Goal: Task Accomplishment & Management: Manage account settings

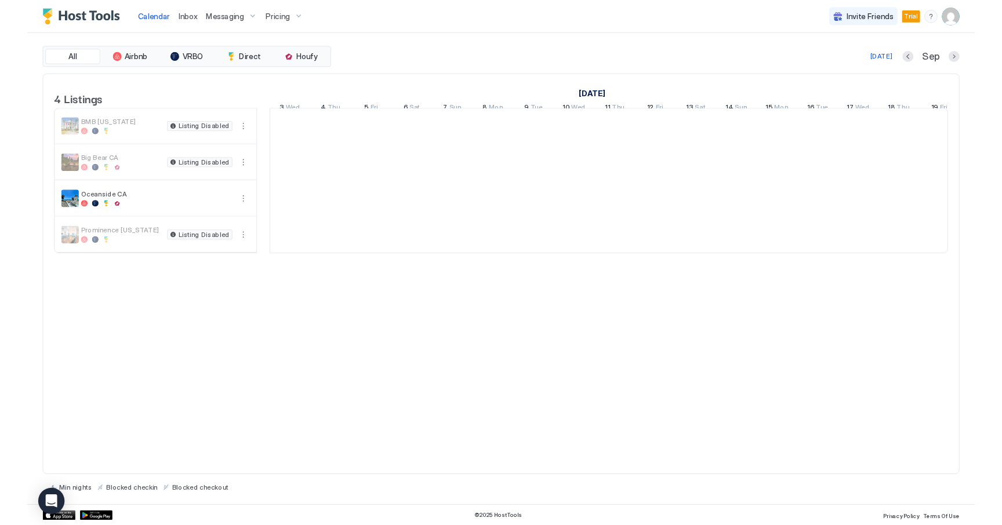
scroll to position [0, 644]
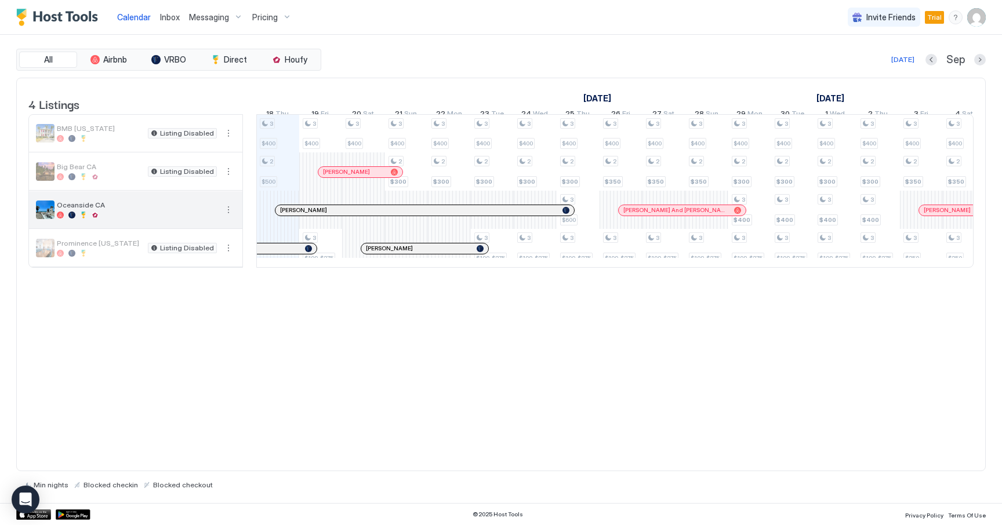
click at [231, 217] on button "More options" at bounding box center [229, 210] width 14 height 14
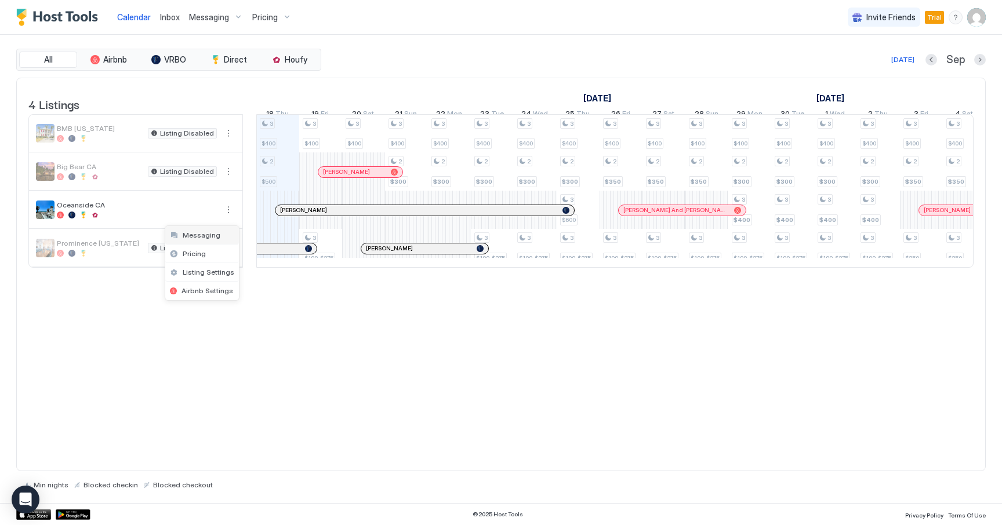
click at [204, 240] on div "Messaging" at bounding box center [202, 235] width 74 height 19
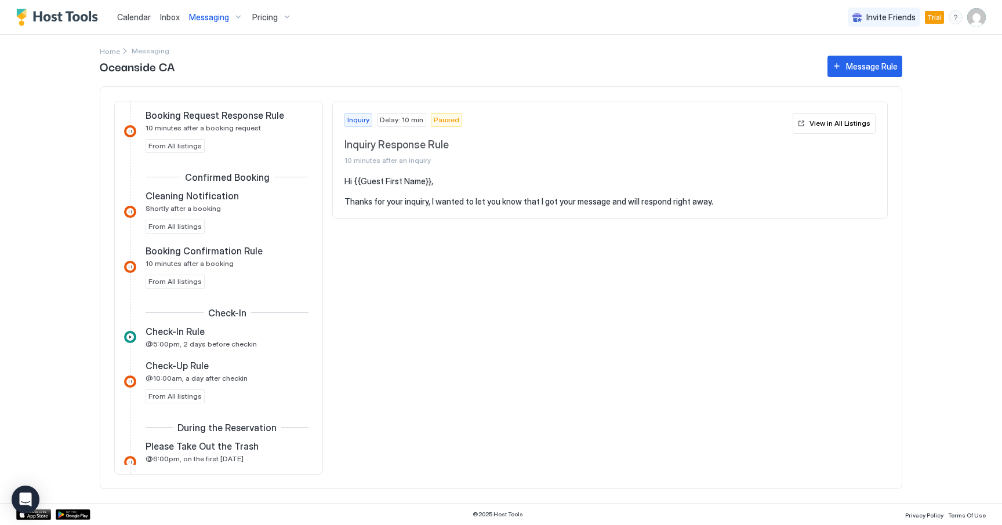
scroll to position [194, 0]
click at [139, 13] on span "Calendar" at bounding box center [134, 17] width 34 height 10
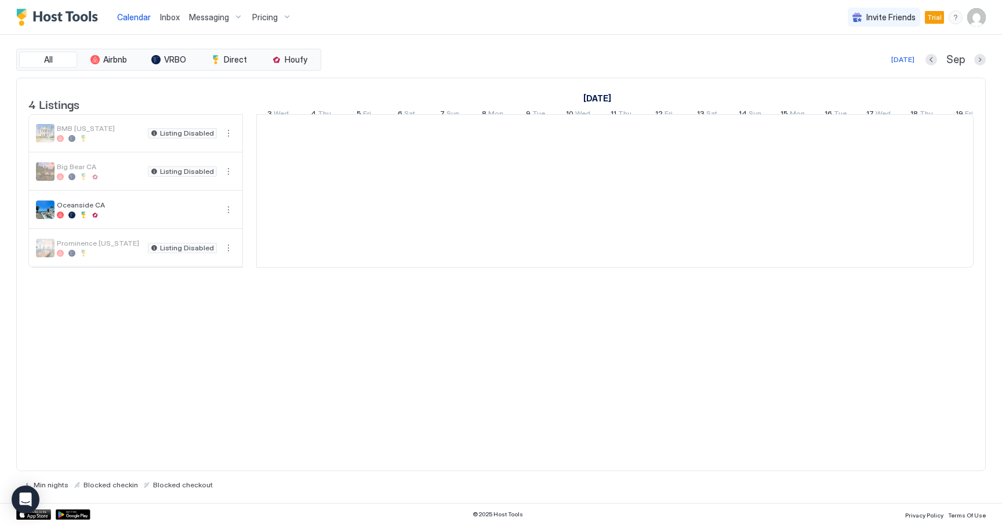
scroll to position [0, 644]
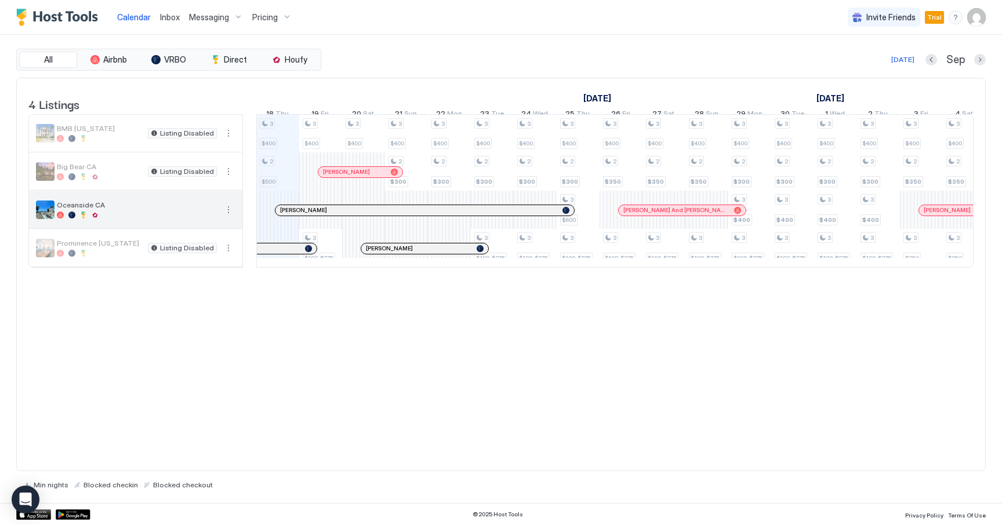
click at [228, 217] on button "More options" at bounding box center [229, 210] width 14 height 14
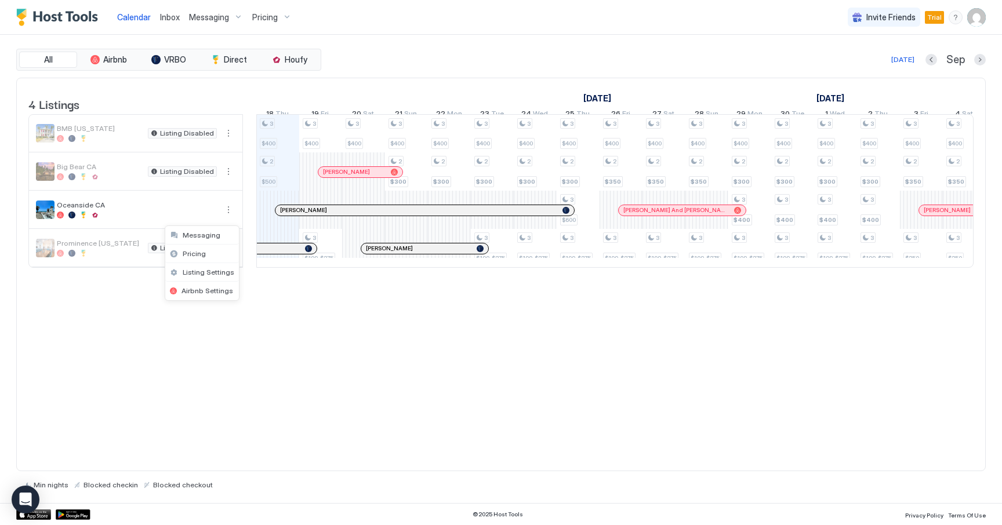
click at [297, 337] on div at bounding box center [501, 262] width 1002 height 525
click at [217, 17] on span "Messaging" at bounding box center [209, 17] width 40 height 10
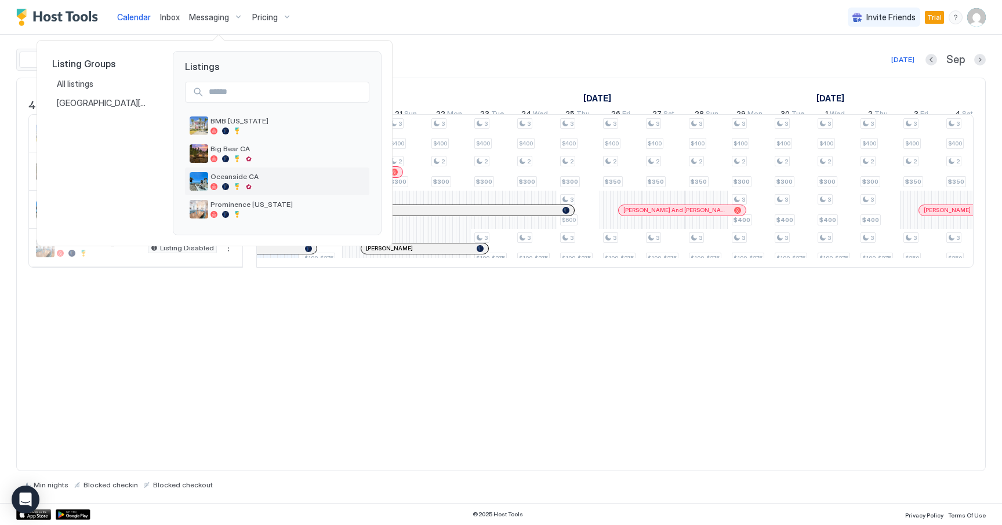
click at [242, 178] on span "Oceanside CA" at bounding box center [288, 176] width 154 height 9
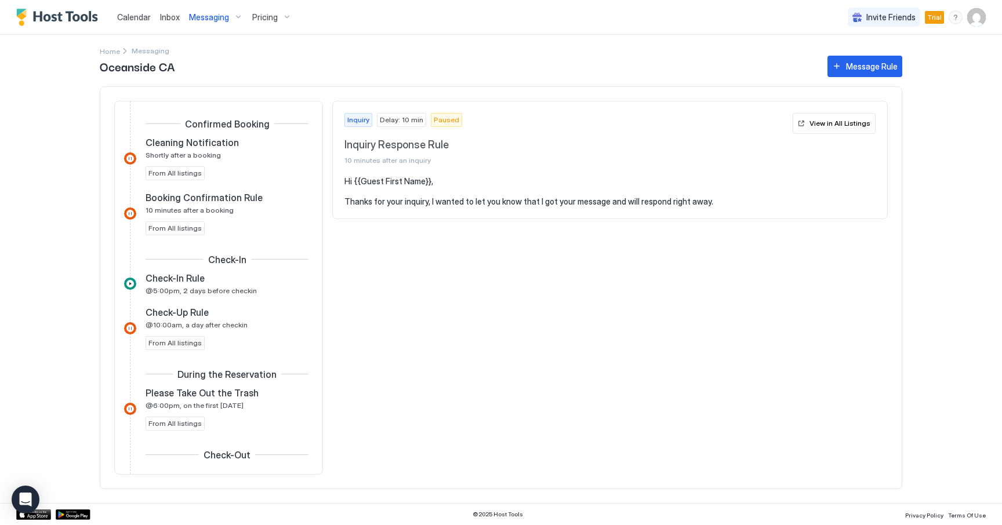
scroll to position [254, 0]
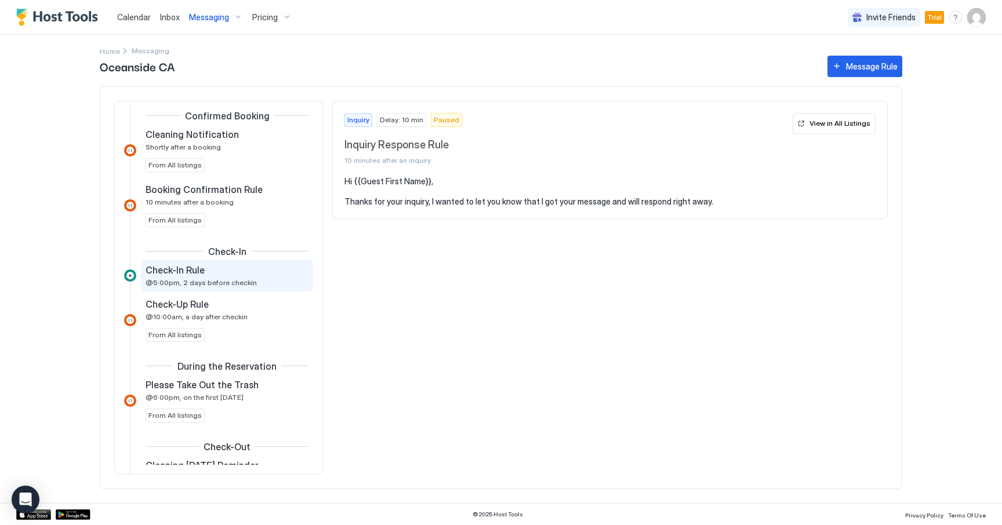
click at [193, 270] on span "Check-In Rule" at bounding box center [175, 270] width 59 height 12
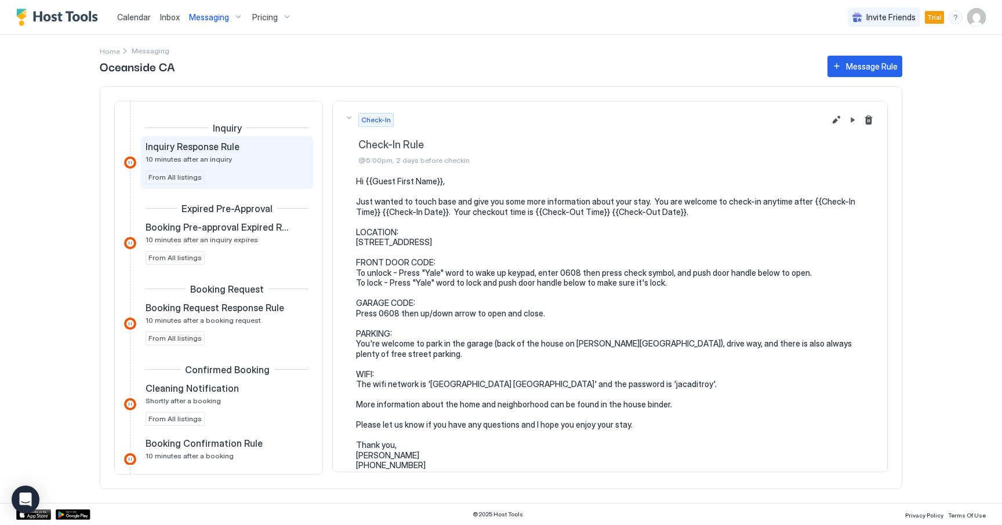
click at [188, 154] on div "Inquiry Response Rule 10 minutes after an inquiry" at bounding box center [219, 152] width 147 height 23
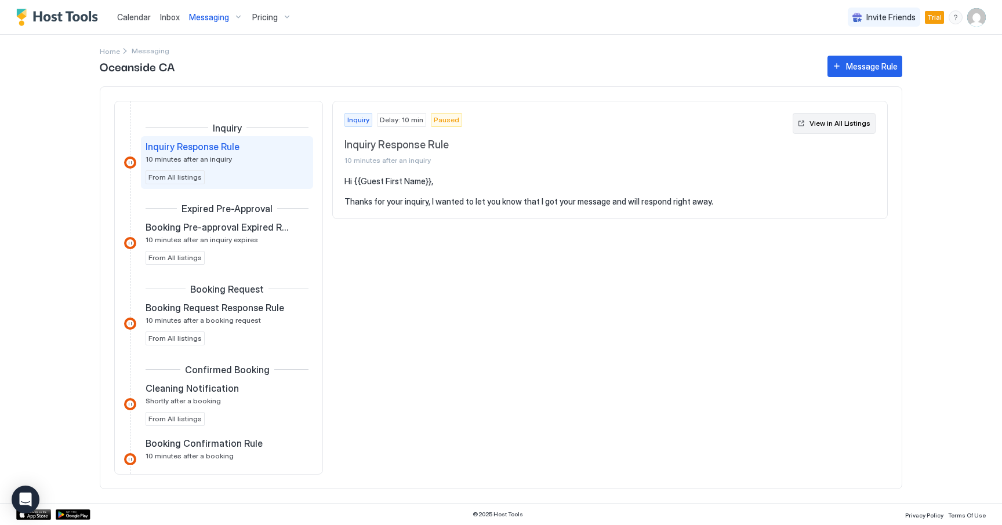
click at [823, 126] on div "View in All Listings" at bounding box center [840, 123] width 61 height 10
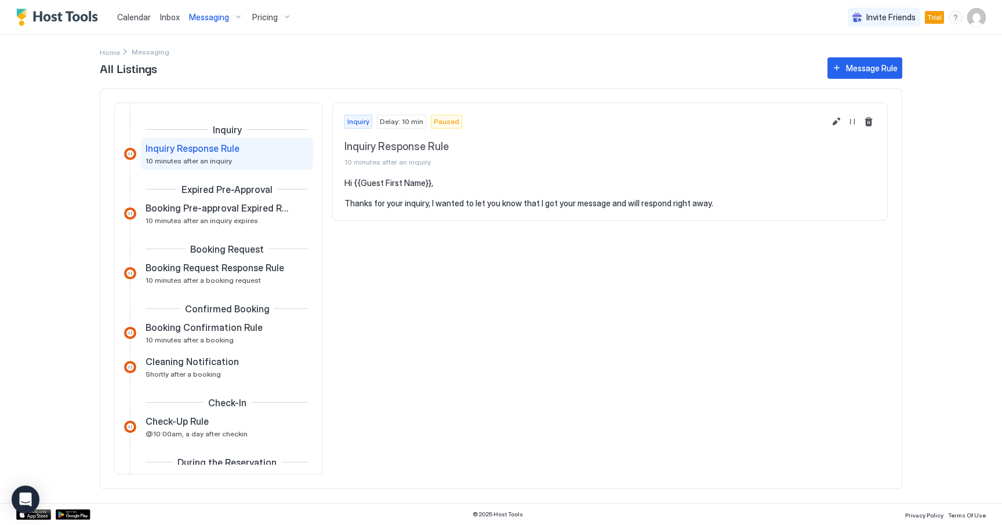
click at [208, 14] on span "Messaging" at bounding box center [209, 17] width 40 height 10
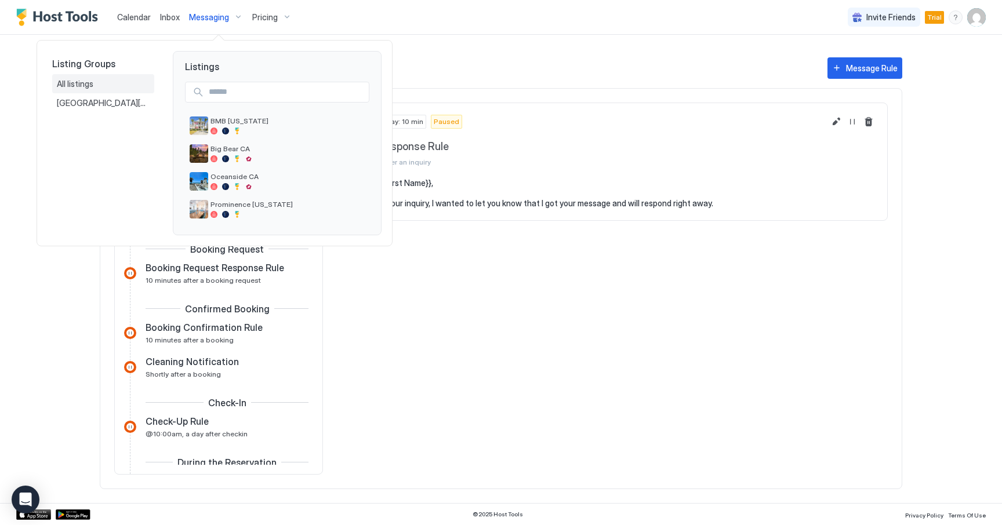
click at [82, 84] on span "All listings" at bounding box center [76, 84] width 38 height 10
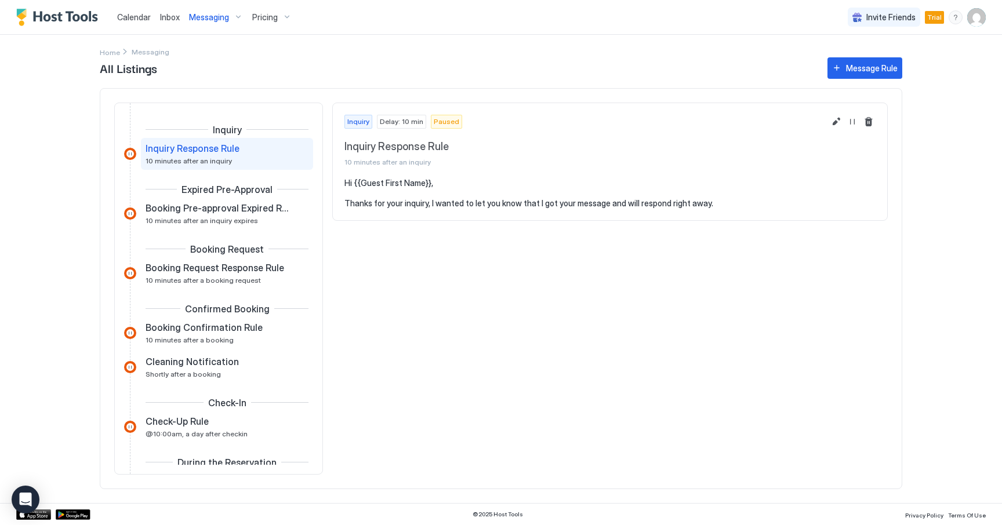
click at [108, 68] on span "All Listings" at bounding box center [458, 67] width 716 height 17
click at [209, 13] on span "Messaging" at bounding box center [209, 17] width 40 height 10
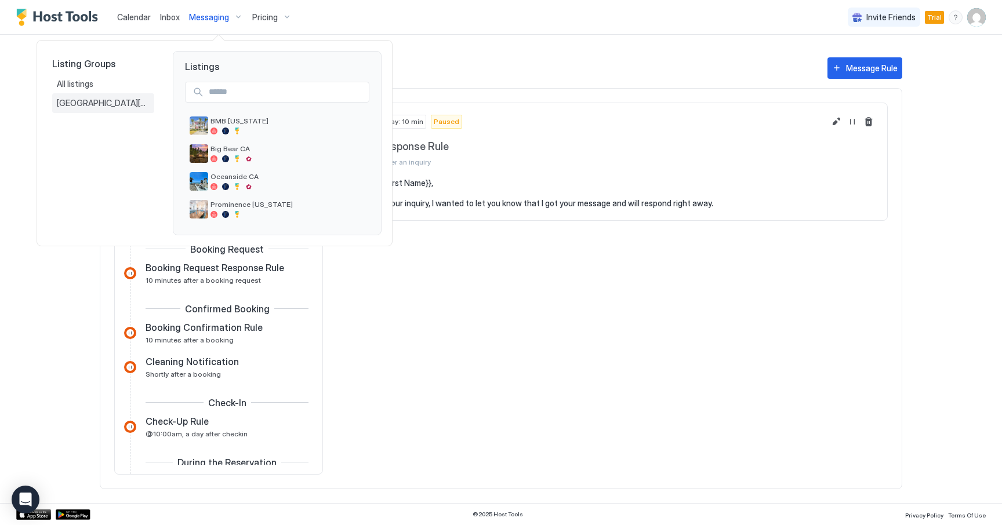
click at [101, 101] on span "[GEOGRAPHIC_DATA][PERSON_NAME], [GEOGRAPHIC_DATA]" at bounding box center [103, 103] width 93 height 10
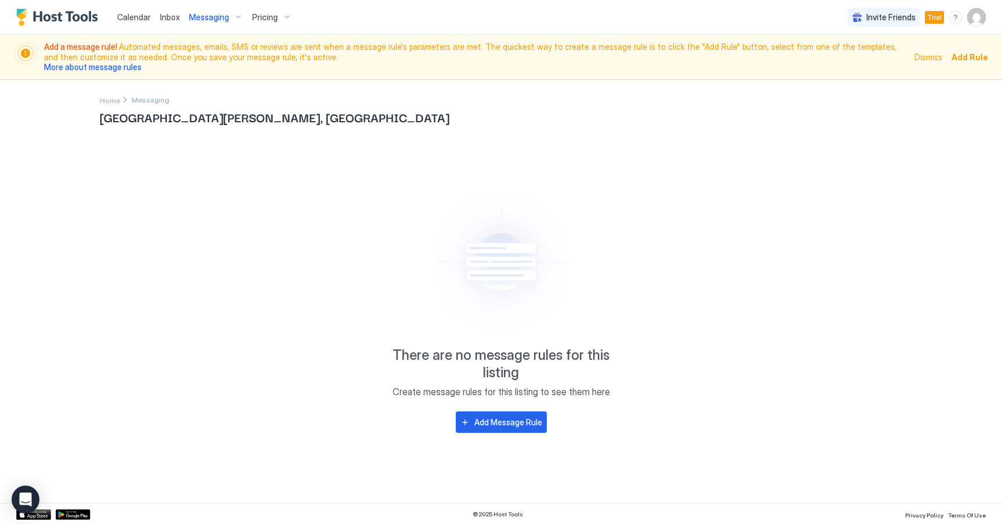
click at [210, 16] on span "Messaging" at bounding box center [209, 17] width 40 height 10
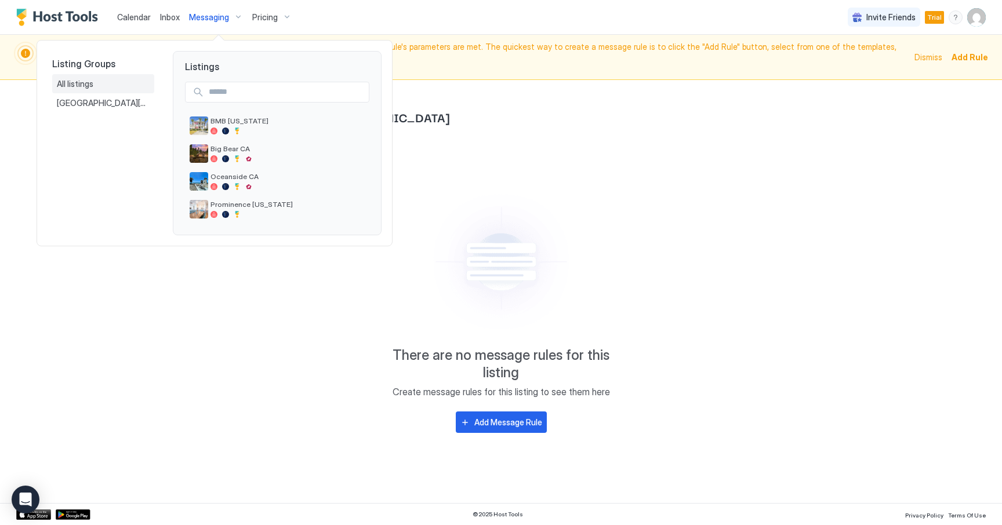
click at [114, 83] on div "All listings" at bounding box center [103, 84] width 93 height 10
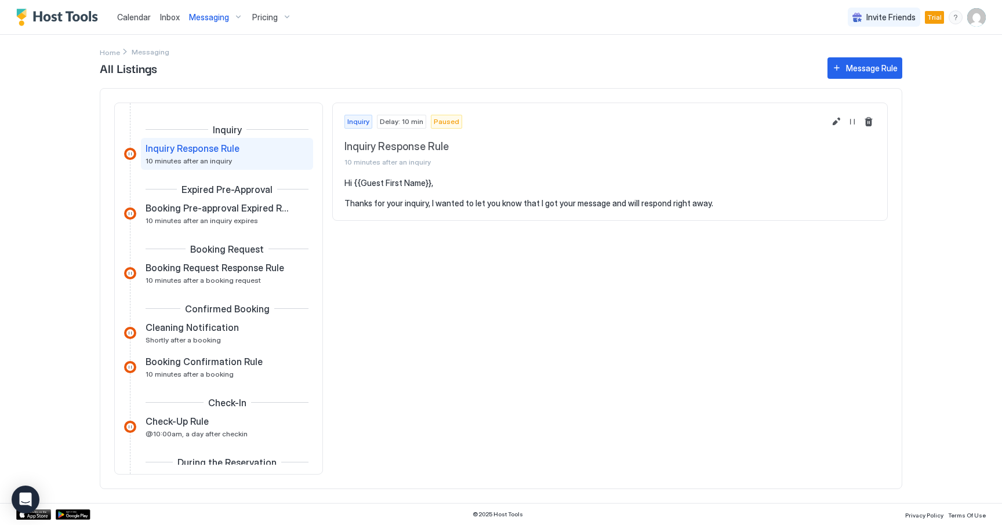
click at [197, 21] on span "Messaging" at bounding box center [209, 17] width 40 height 10
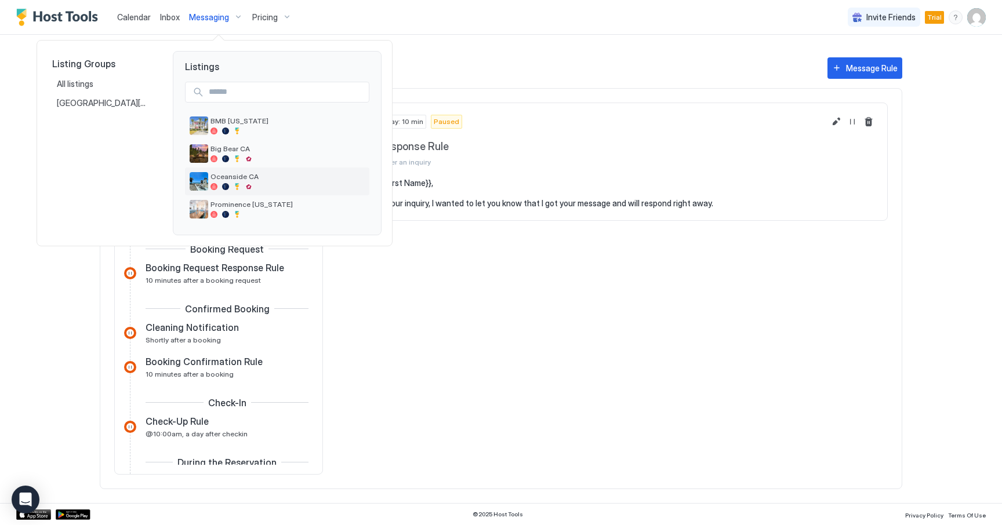
click at [238, 176] on span "Oceanside CA" at bounding box center [288, 176] width 154 height 9
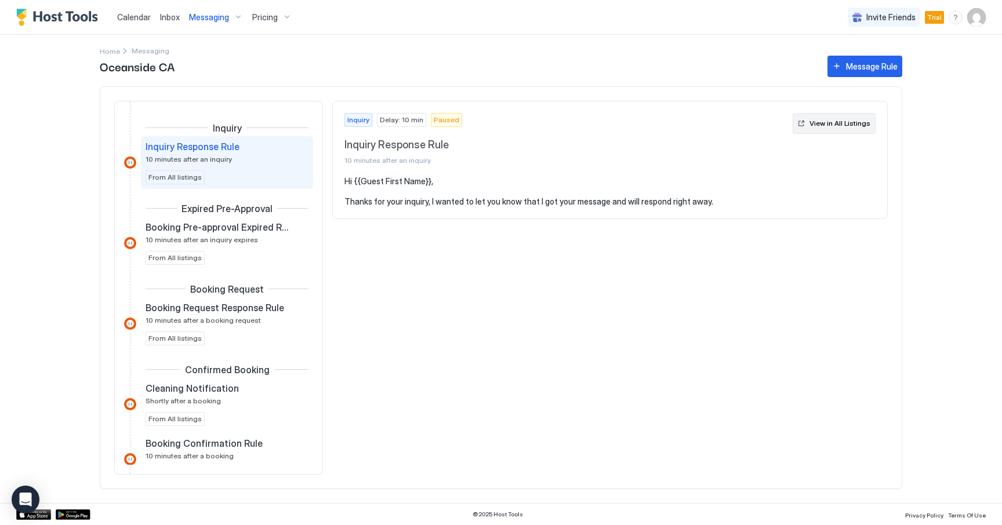
click at [829, 126] on div "View in All Listings" at bounding box center [840, 123] width 61 height 10
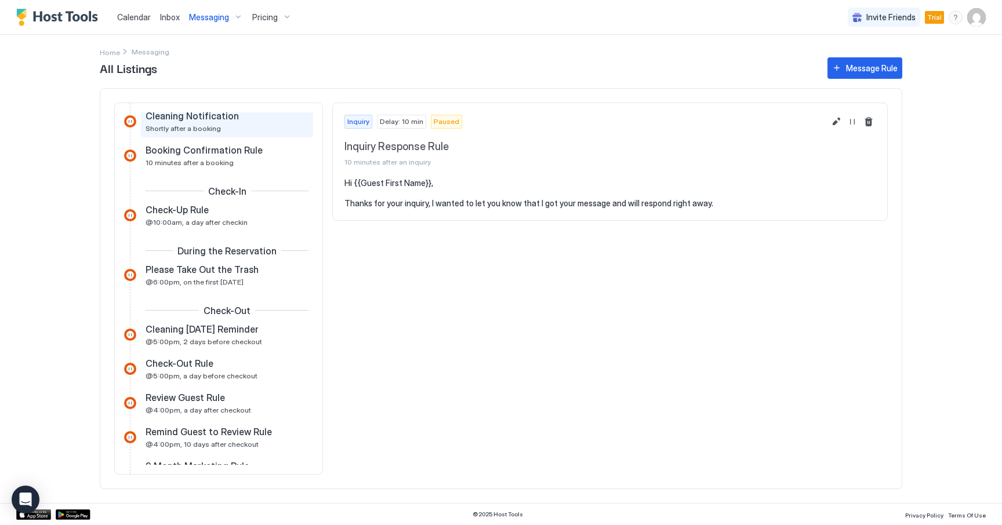
scroll to position [218, 0]
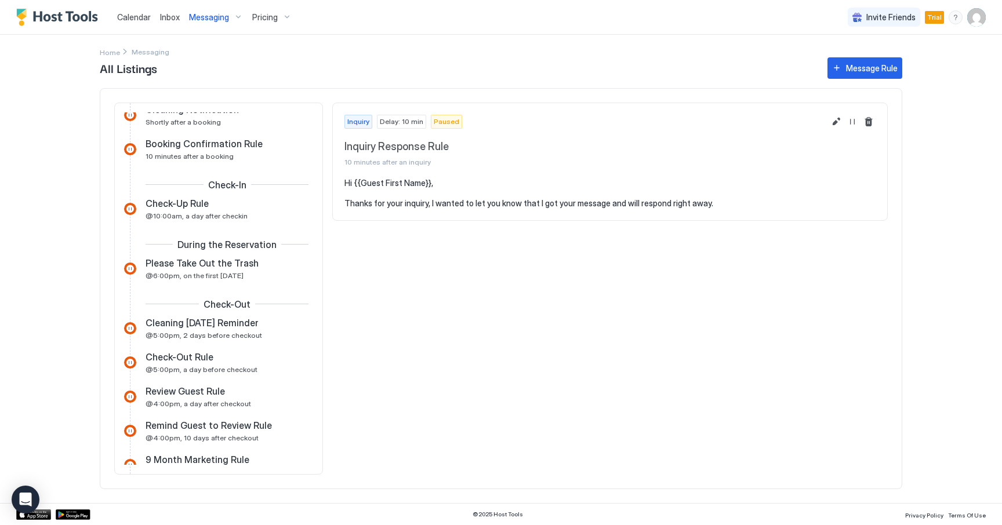
click at [209, 16] on span "Messaging" at bounding box center [209, 17] width 40 height 10
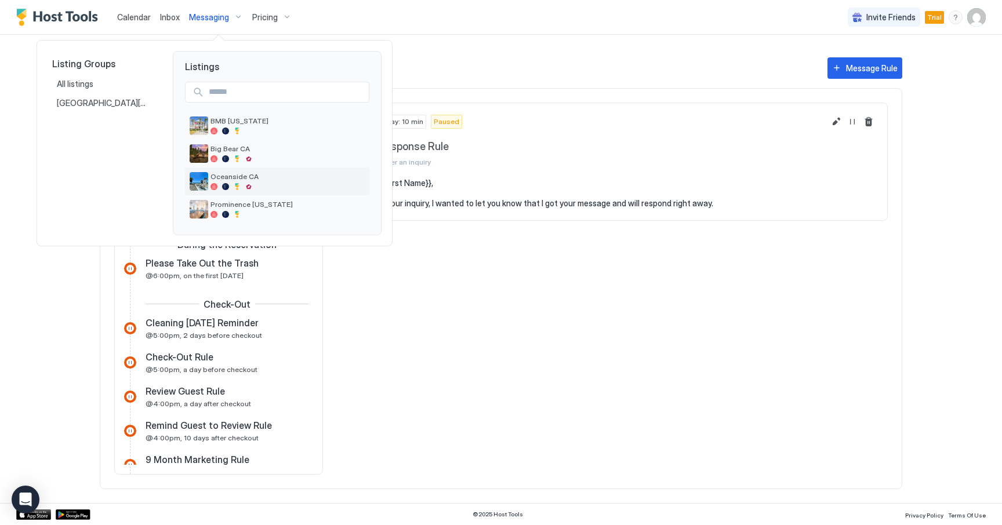
click at [235, 175] on span "Oceanside CA" at bounding box center [288, 176] width 154 height 9
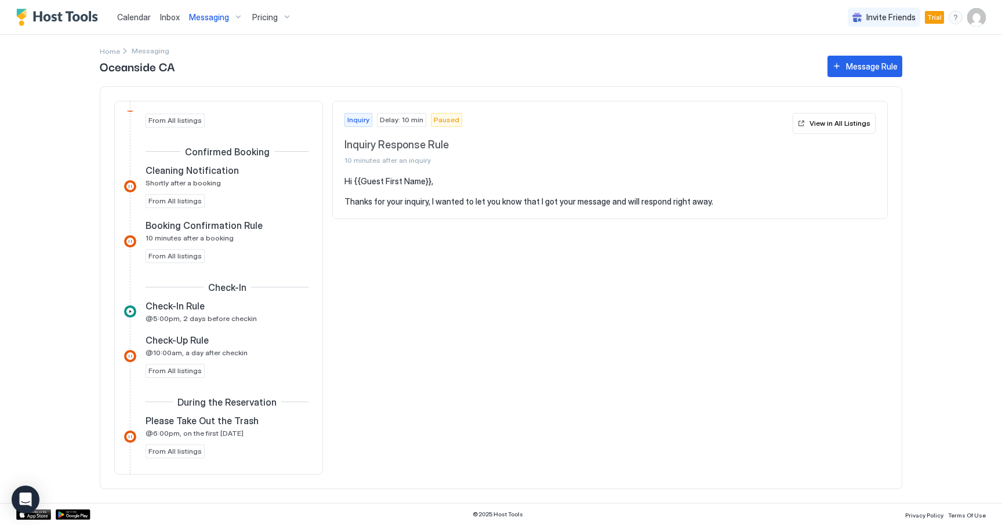
scroll to position [291, 0]
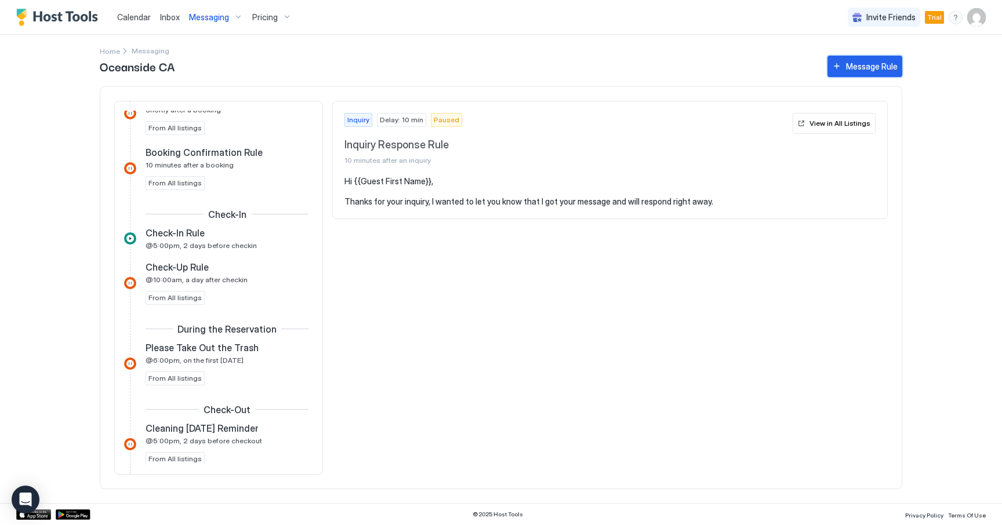
click at [887, 68] on div "Message Rule" at bounding box center [872, 66] width 52 height 12
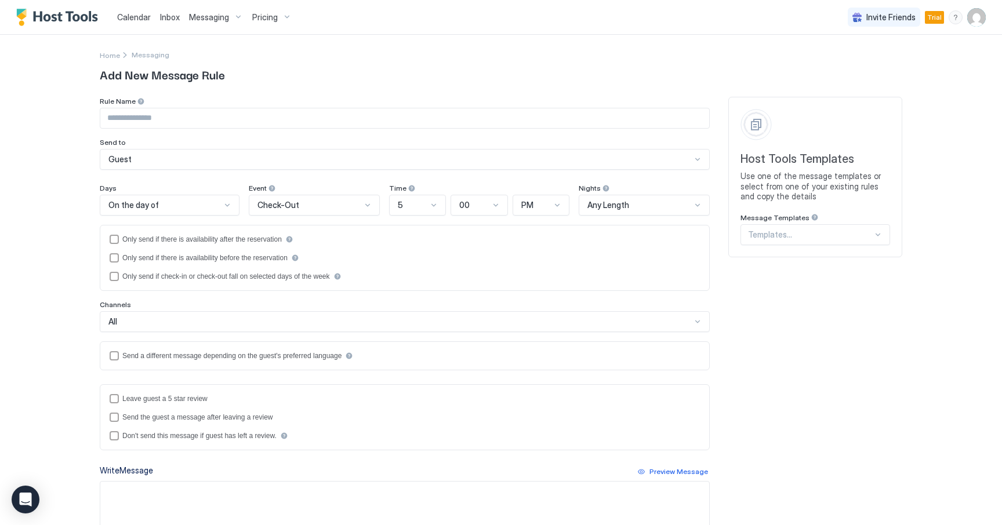
click at [776, 234] on div at bounding box center [810, 235] width 125 height 10
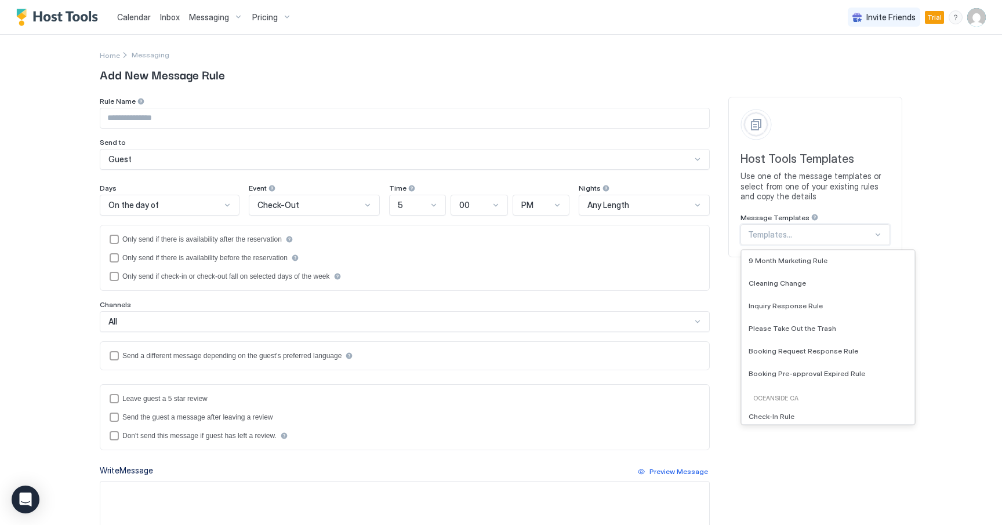
scroll to position [564, 0]
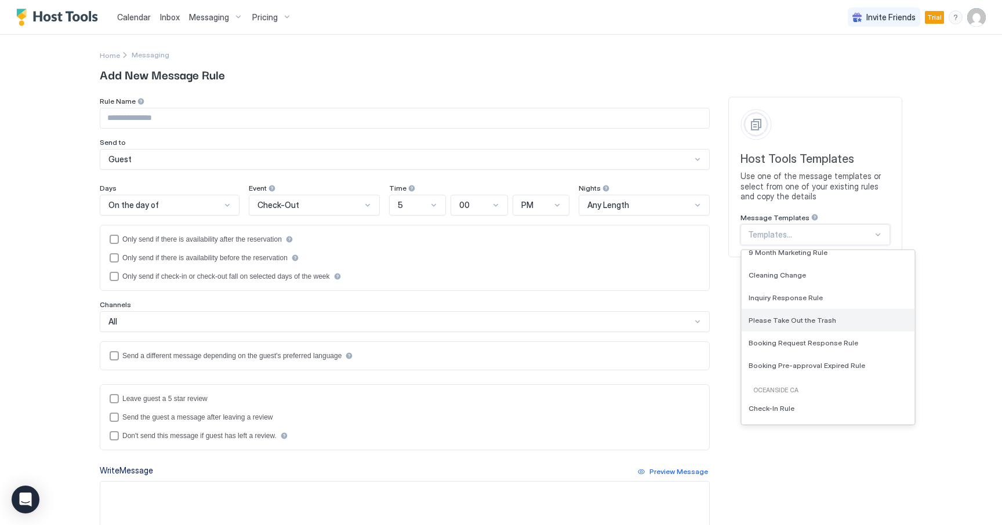
click at [771, 317] on span "Please Take Out the Trash" at bounding box center [793, 320] width 88 height 9
type input "**********"
type textarea "**********"
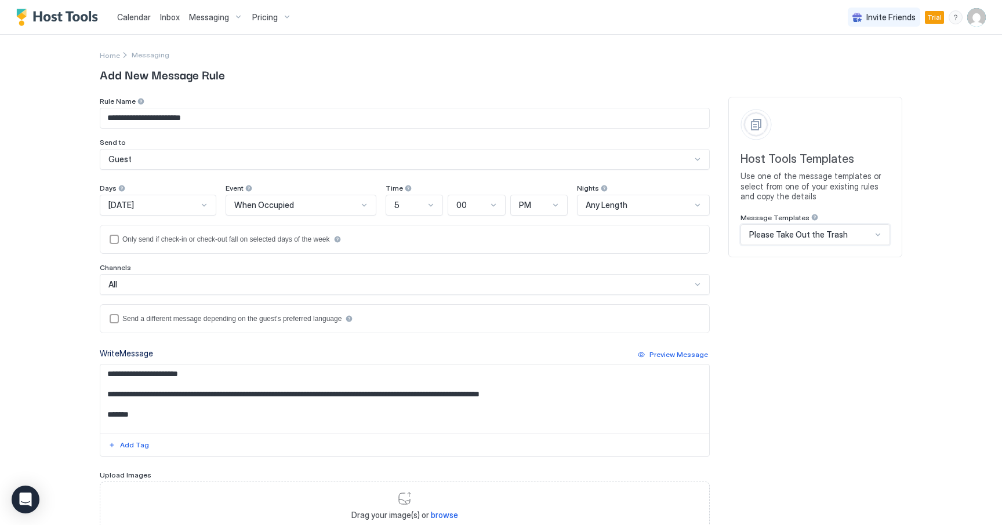
scroll to position [83, 0]
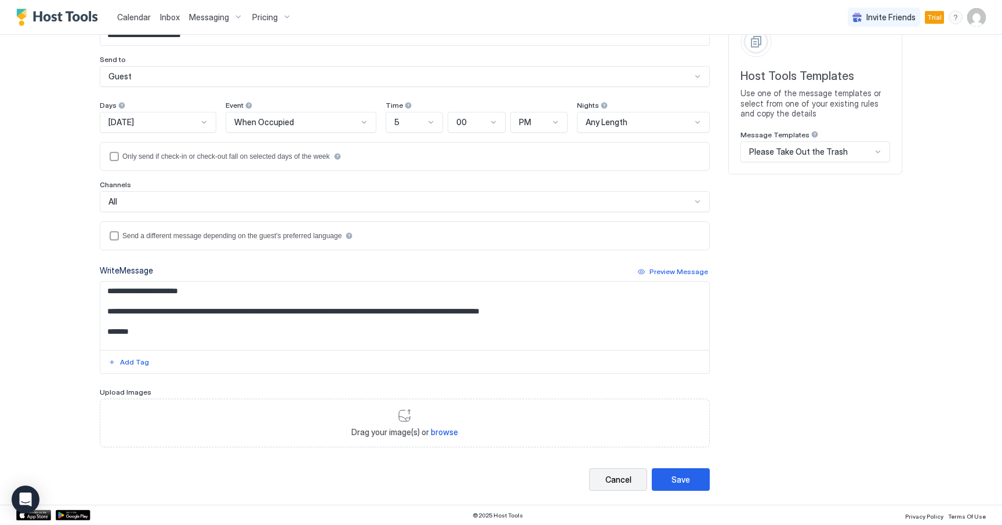
click at [609, 480] on div "Cancel" at bounding box center [618, 480] width 26 height 12
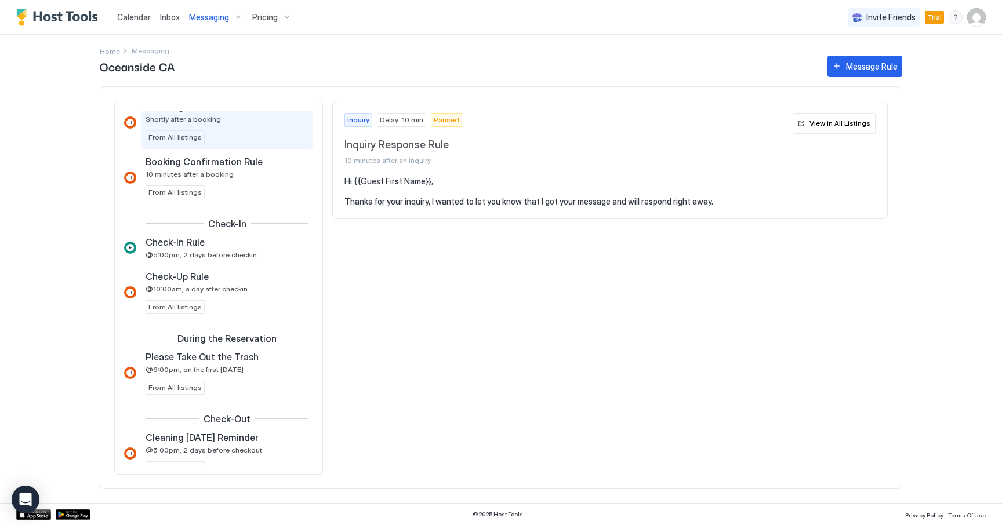
scroll to position [302, 0]
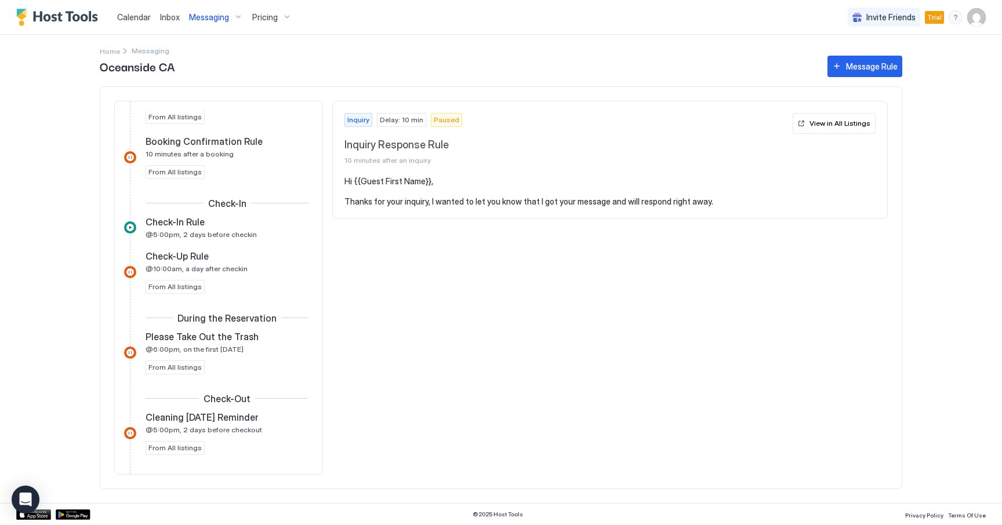
click at [128, 71] on span "Oceanside CA" at bounding box center [458, 65] width 716 height 17
click at [207, 16] on span "Messaging" at bounding box center [209, 17] width 40 height 10
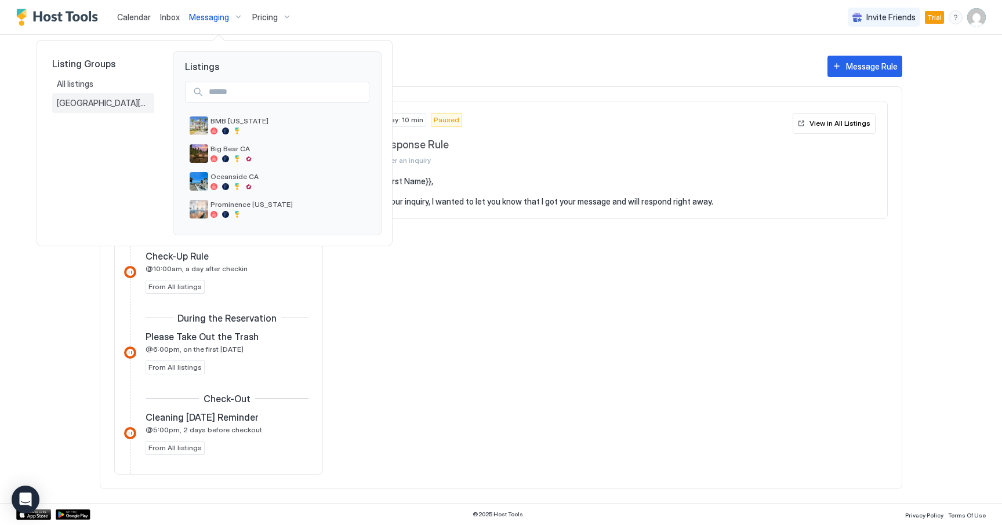
click at [96, 104] on span "[GEOGRAPHIC_DATA][PERSON_NAME], [GEOGRAPHIC_DATA]" at bounding box center [103, 103] width 93 height 10
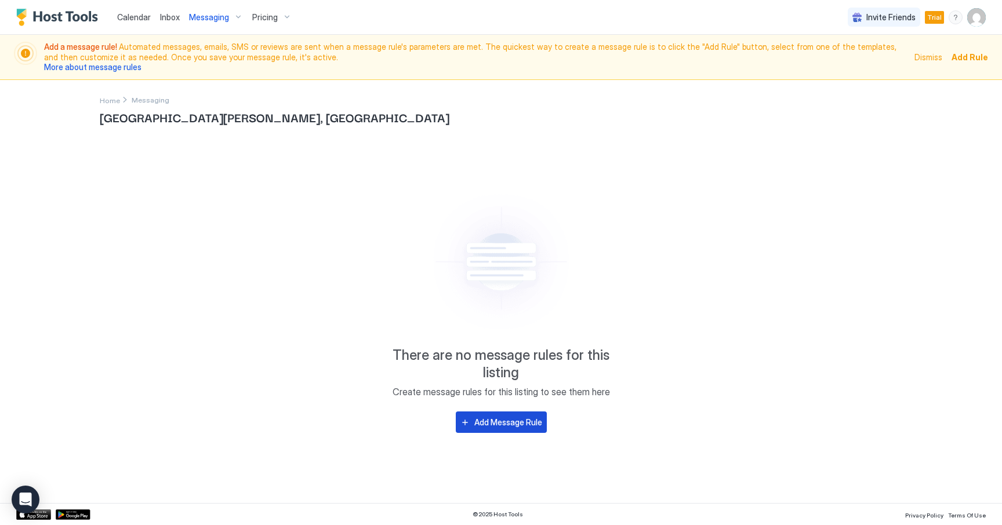
click at [476, 422] on div "Add Message Rule" at bounding box center [508, 422] width 68 height 12
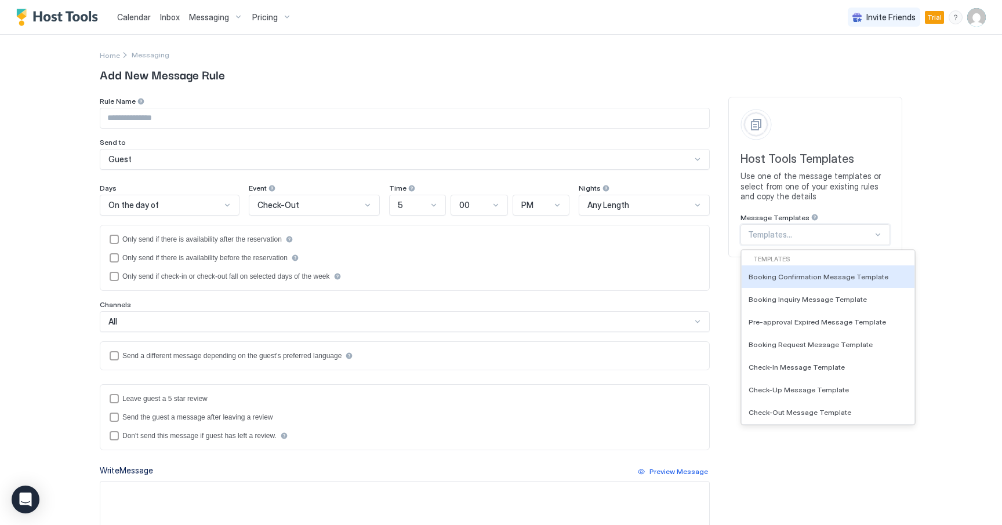
click at [770, 234] on div at bounding box center [810, 235] width 125 height 10
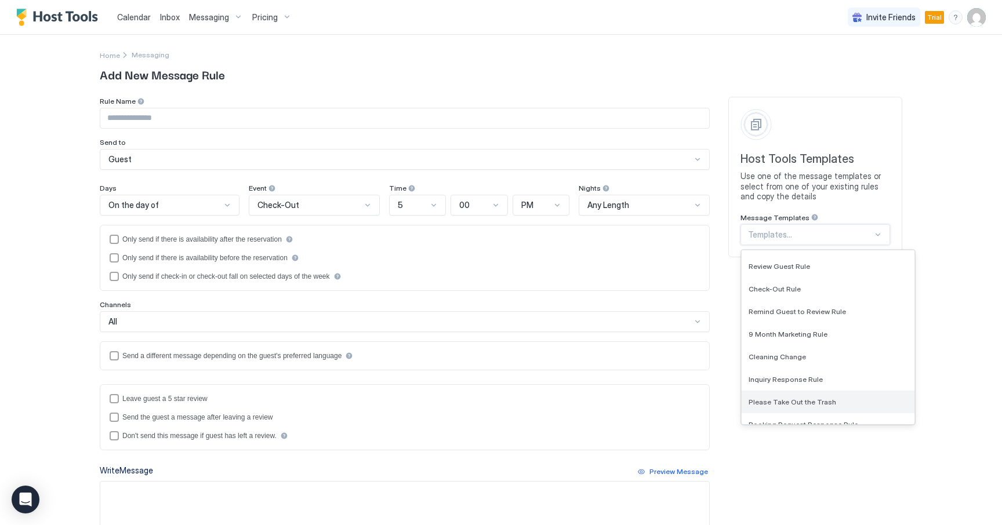
scroll to position [497, 0]
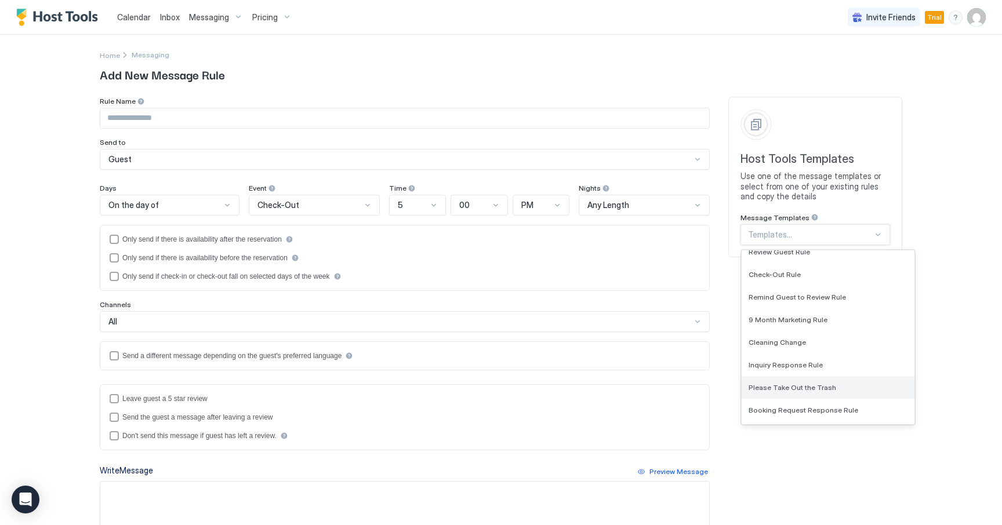
click at [785, 390] on span "Please Take Out the Trash" at bounding box center [793, 387] width 88 height 9
type input "**********"
type textarea "**********"
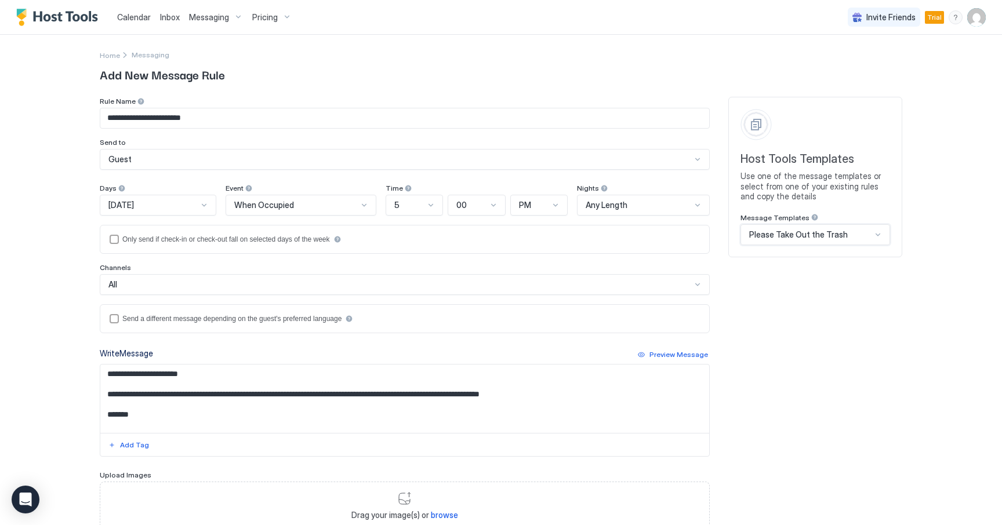
scroll to position [83, 0]
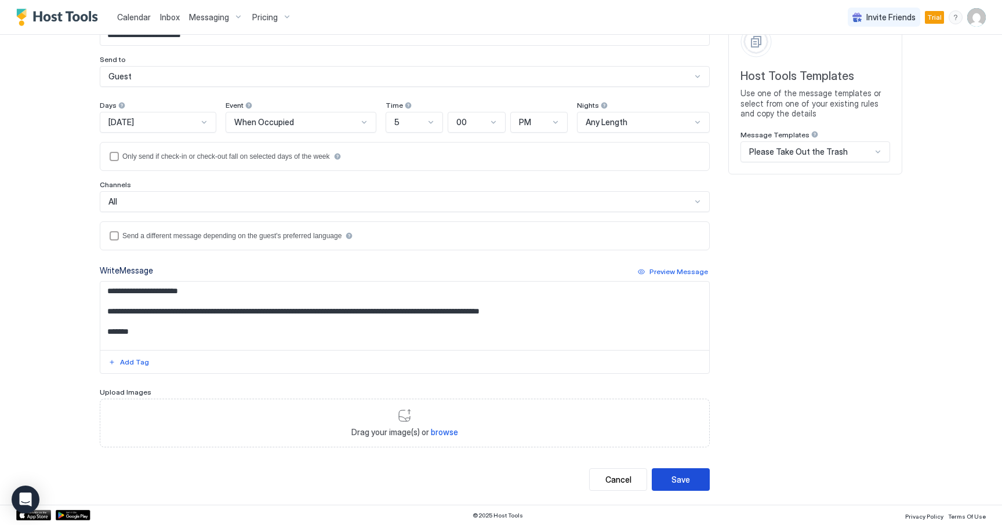
click at [686, 474] on div "Save" at bounding box center [681, 480] width 19 height 12
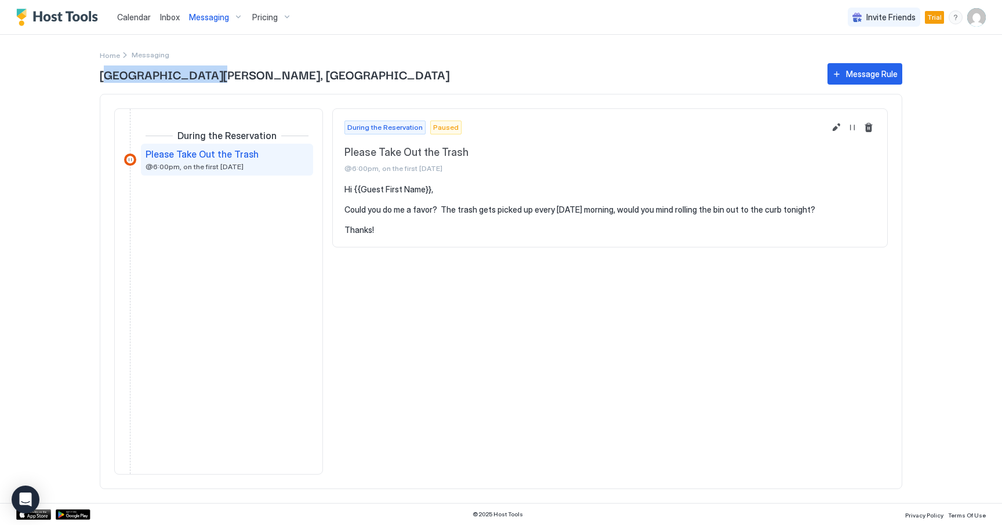
drag, startPoint x: 107, startPoint y: 79, endPoint x: 205, endPoint y: 79, distance: 98.6
click at [205, 79] on span "[GEOGRAPHIC_DATA][PERSON_NAME], [GEOGRAPHIC_DATA]" at bounding box center [458, 74] width 716 height 17
click at [215, 14] on span "Messaging" at bounding box center [209, 17] width 40 height 10
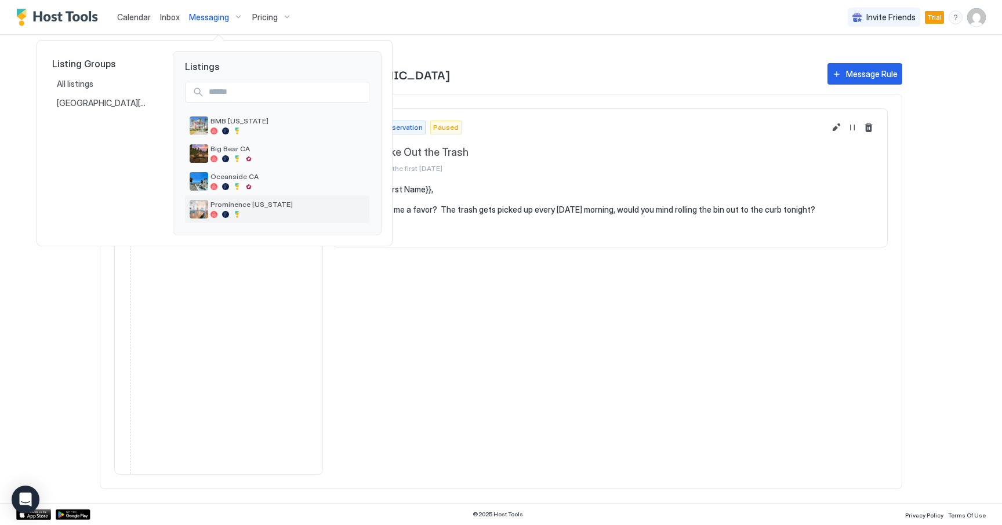
click at [265, 208] on span "Prominence [US_STATE]" at bounding box center [288, 204] width 154 height 9
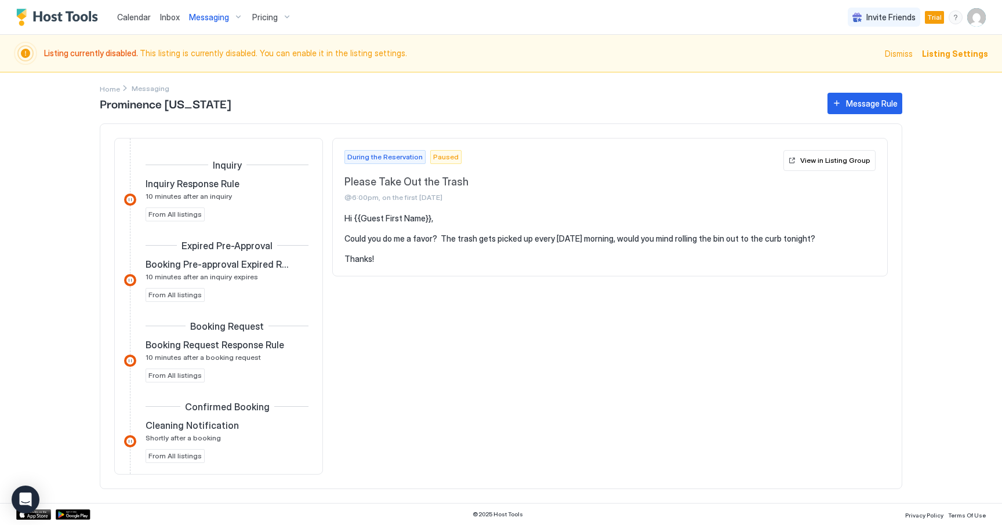
scroll to position [441, 0]
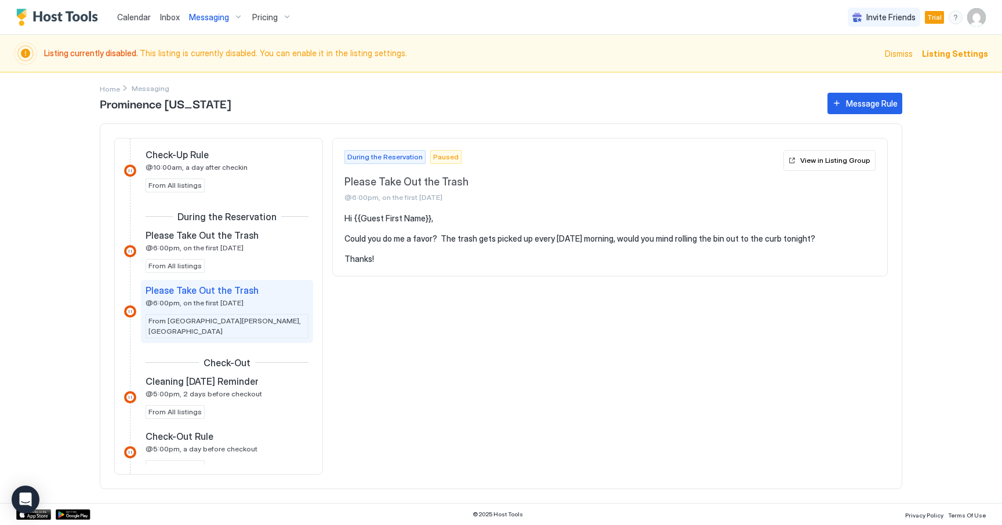
click at [241, 295] on span "Please Take Out the Trash" at bounding box center [202, 291] width 113 height 12
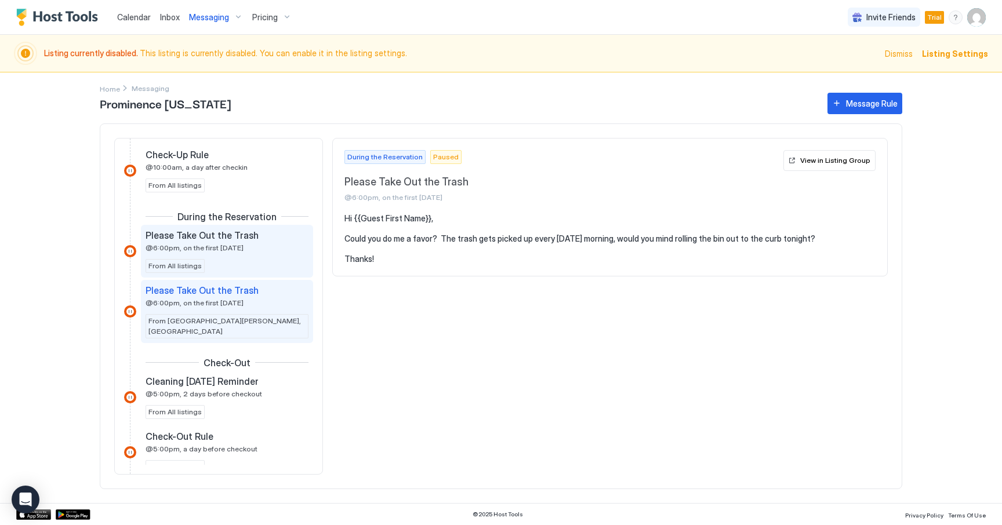
click at [219, 240] on span "Please Take Out the Trash" at bounding box center [202, 236] width 113 height 12
click at [215, 292] on span "Please Take Out the Trash" at bounding box center [202, 291] width 113 height 12
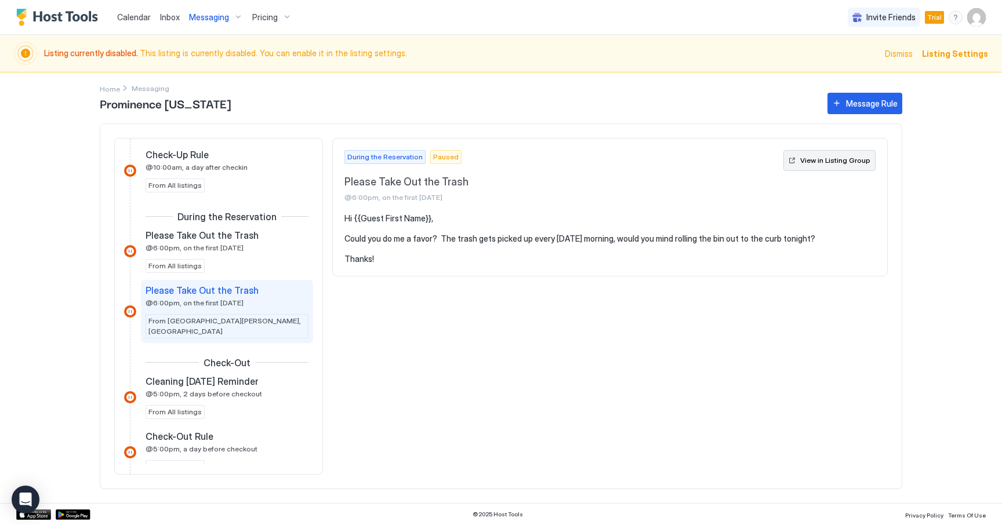
click at [834, 161] on div "View in Listing Group" at bounding box center [835, 160] width 70 height 10
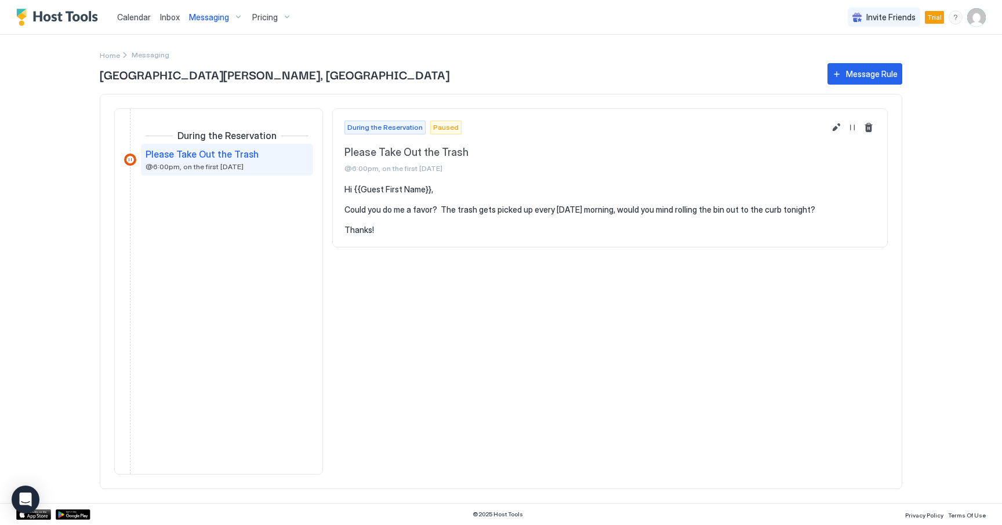
click at [159, 75] on span "[GEOGRAPHIC_DATA][PERSON_NAME], [GEOGRAPHIC_DATA]" at bounding box center [458, 74] width 716 height 17
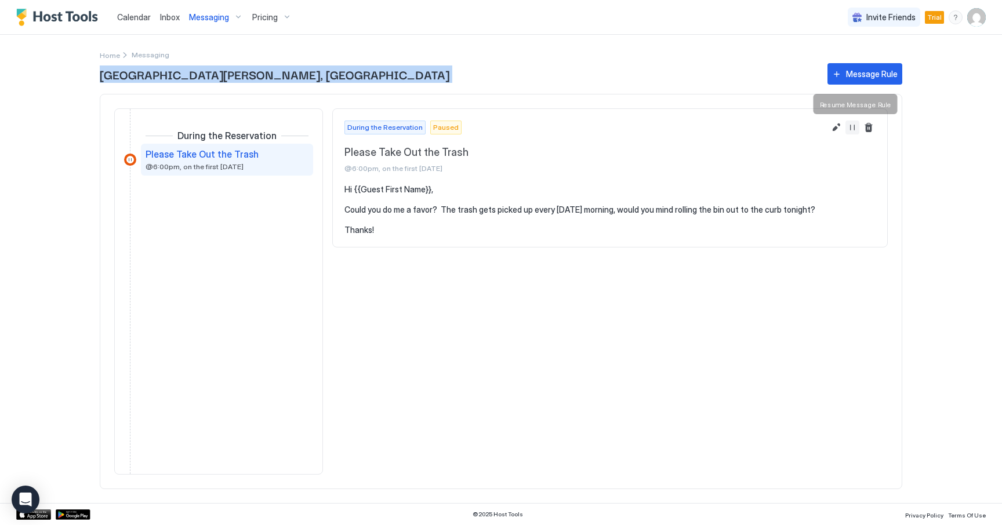
click at [855, 130] on button "Resume Message Rule" at bounding box center [852, 128] width 14 height 14
click at [854, 126] on button "Pause Message Rule" at bounding box center [852, 128] width 14 height 14
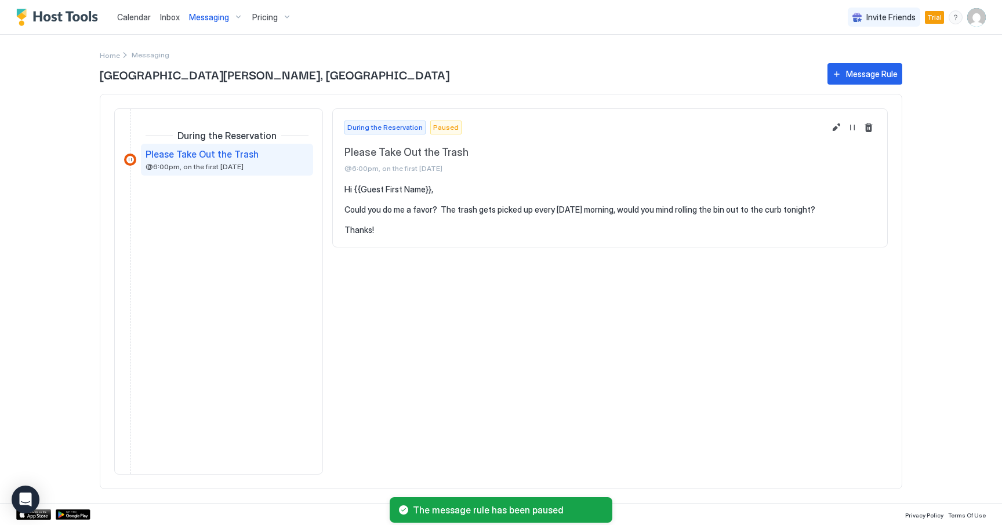
click at [279, 59] on div "Home Messaging" at bounding box center [501, 48] width 803 height 26
click at [973, 18] on img "User profile" at bounding box center [976, 17] width 19 height 19
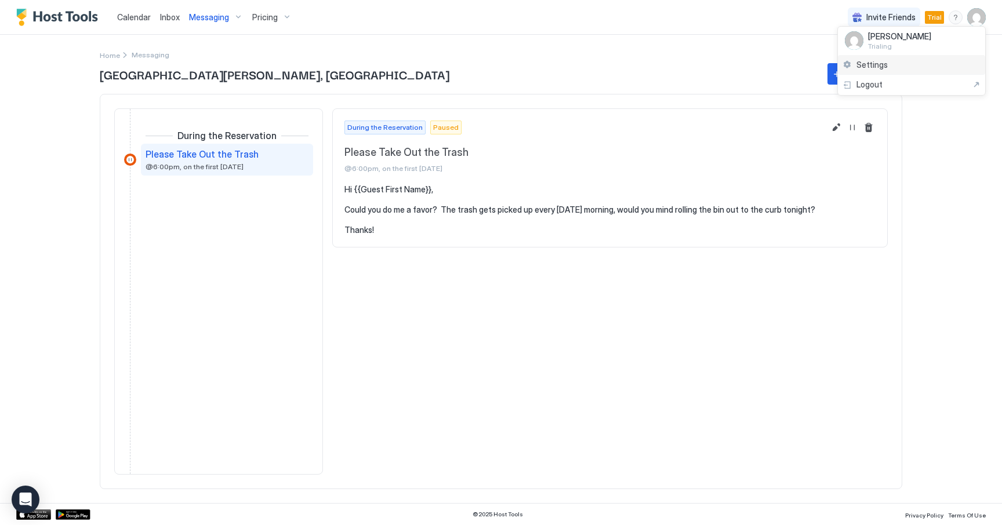
click at [874, 60] on span "Settings" at bounding box center [872, 65] width 31 height 10
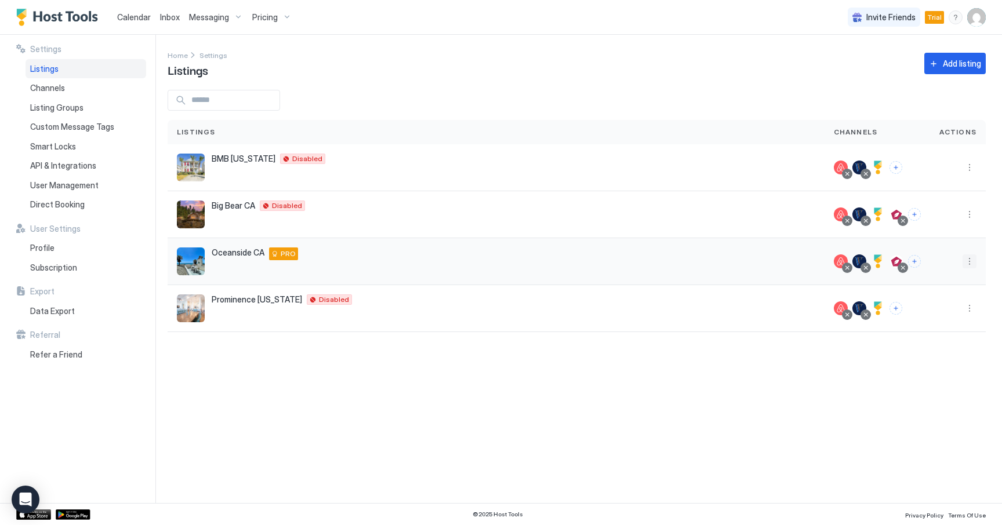
click at [970, 261] on button "More options" at bounding box center [970, 262] width 14 height 14
click at [942, 315] on span "Listing Settings" at bounding box center [943, 315] width 52 height 9
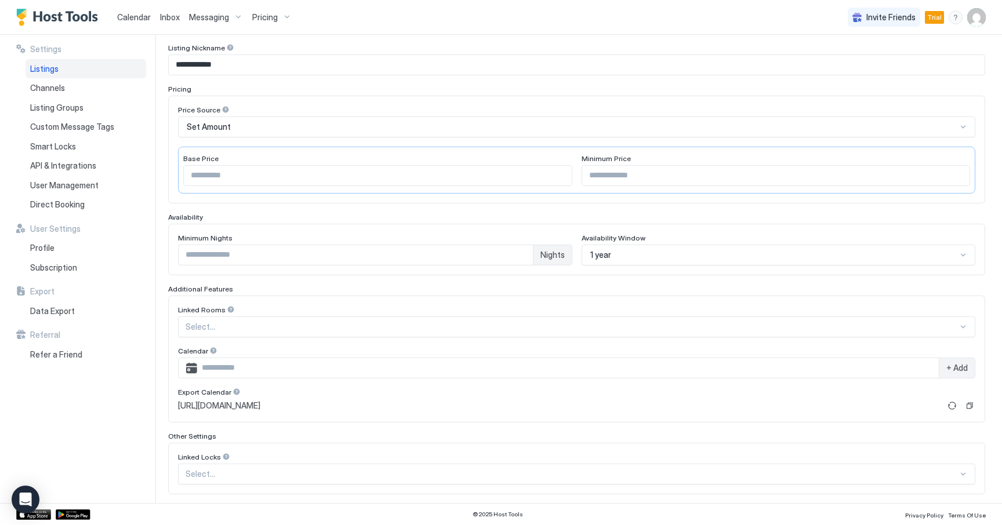
scroll to position [194, 0]
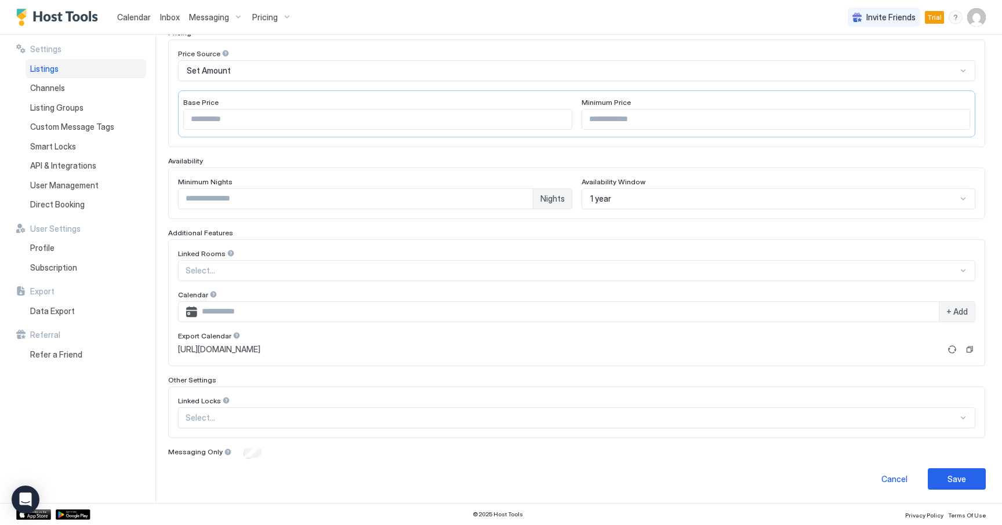
click at [198, 401] on span "Linked Locks" at bounding box center [199, 401] width 43 height 9
drag, startPoint x: 185, startPoint y: 402, endPoint x: 213, endPoint y: 401, distance: 28.4
click at [213, 401] on span "Linked Locks" at bounding box center [199, 401] width 43 height 9
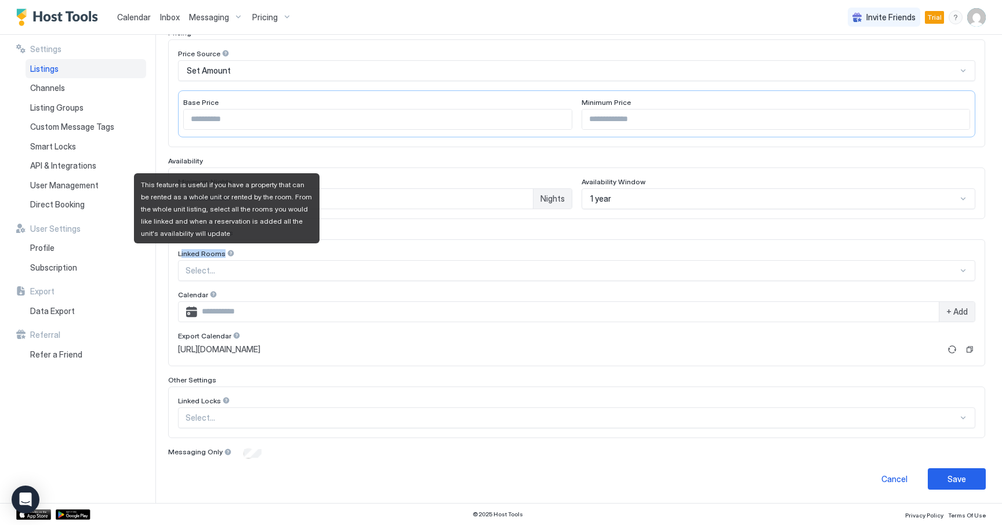
drag, startPoint x: 180, startPoint y: 252, endPoint x: 224, endPoint y: 253, distance: 44.7
click at [224, 253] on div "Linked Rooms" at bounding box center [206, 253] width 57 height 9
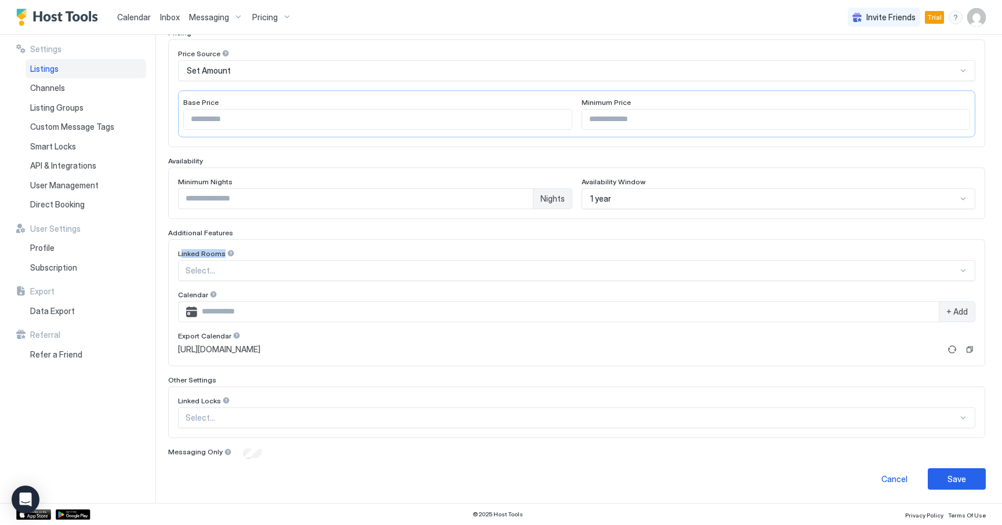
click at [254, 252] on div "Linked Rooms" at bounding box center [576, 254] width 797 height 11
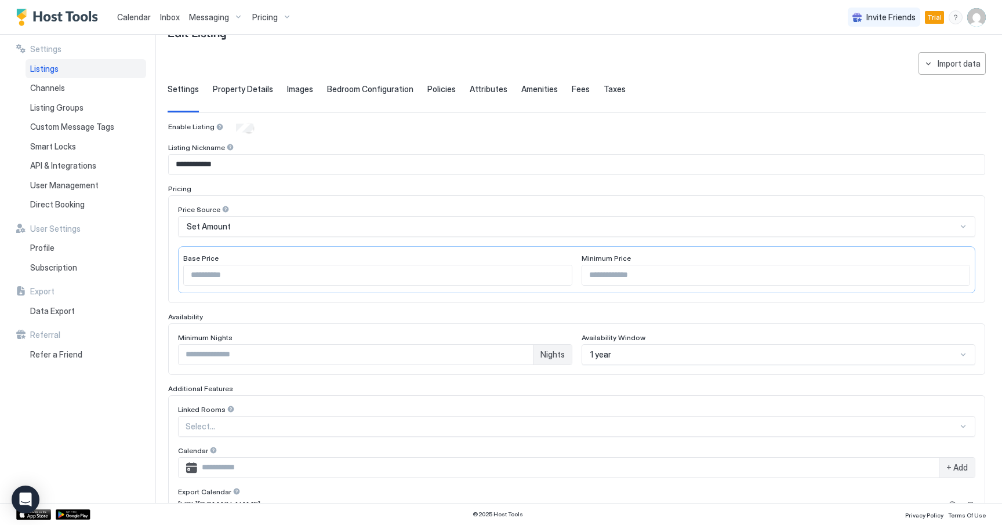
scroll to position [25, 0]
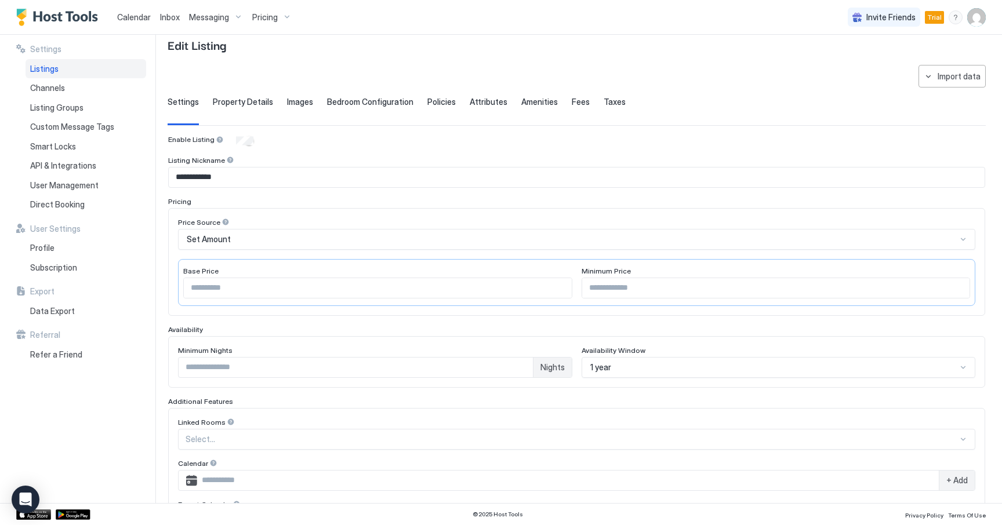
click at [258, 22] on div "Pricing" at bounding box center [272, 18] width 49 height 20
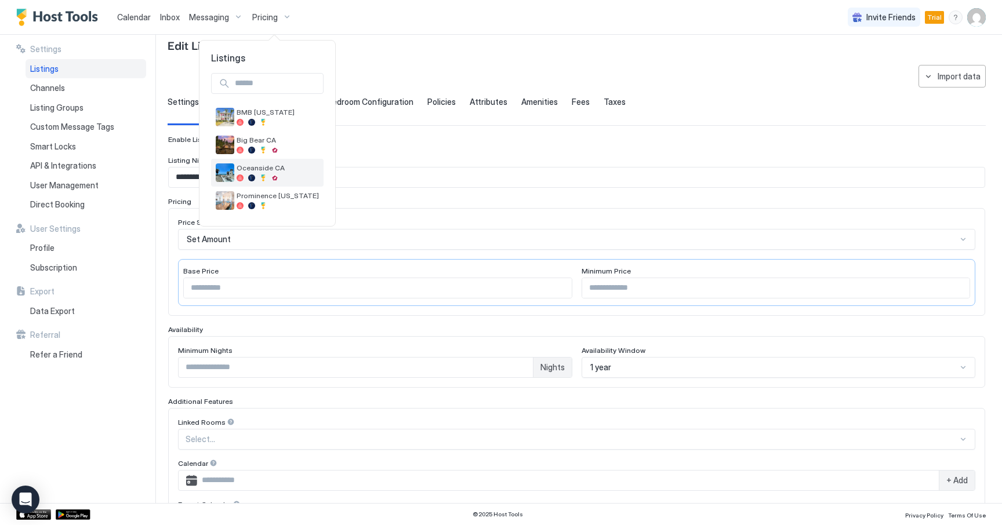
click at [264, 169] on span "Oceanside CA" at bounding box center [278, 168] width 82 height 9
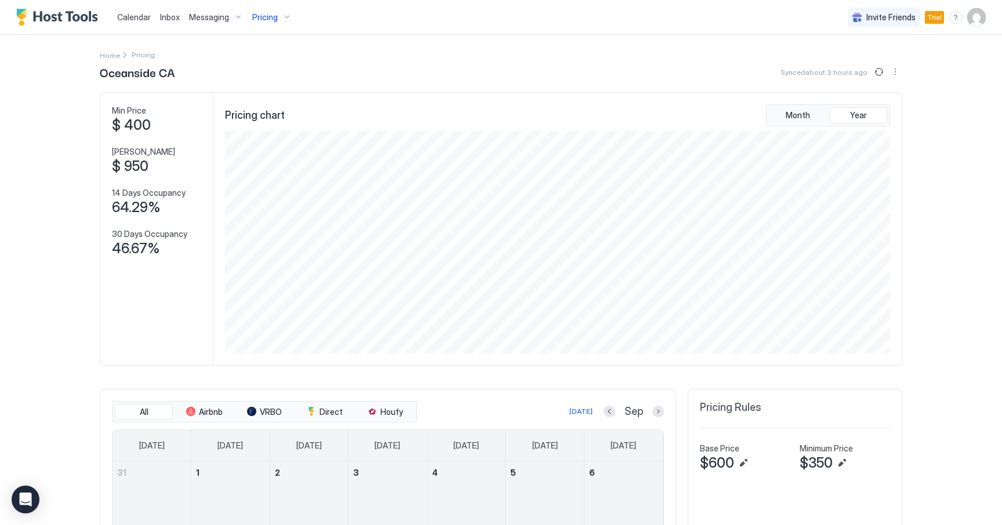
click at [137, 18] on span "Calendar" at bounding box center [134, 17] width 34 height 10
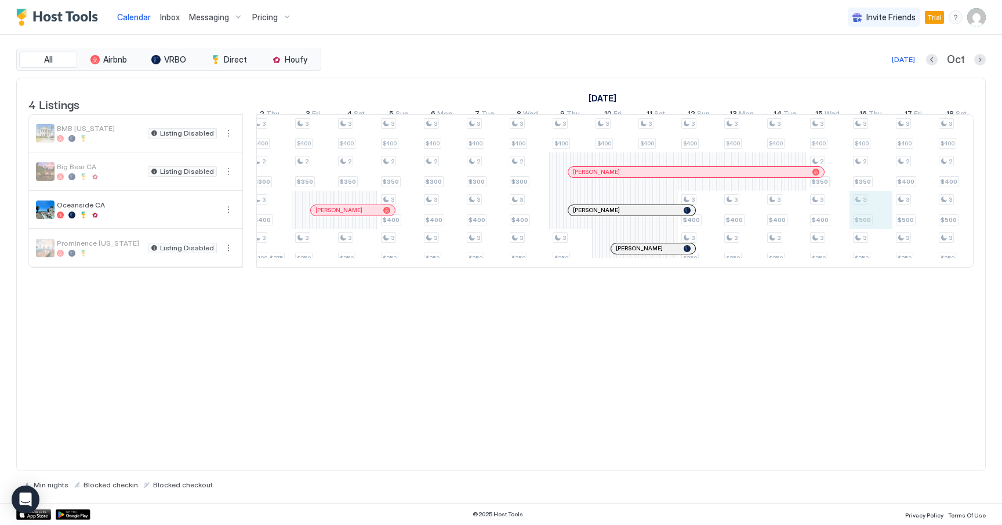
click at [865, 229] on div "3 $400 2 $500 3 $400 3 $199-$275 3 $400 3 $400 2 $300 3 $400 2 $300 3 $400 2 $3…" at bounding box center [227, 191] width 2446 height 153
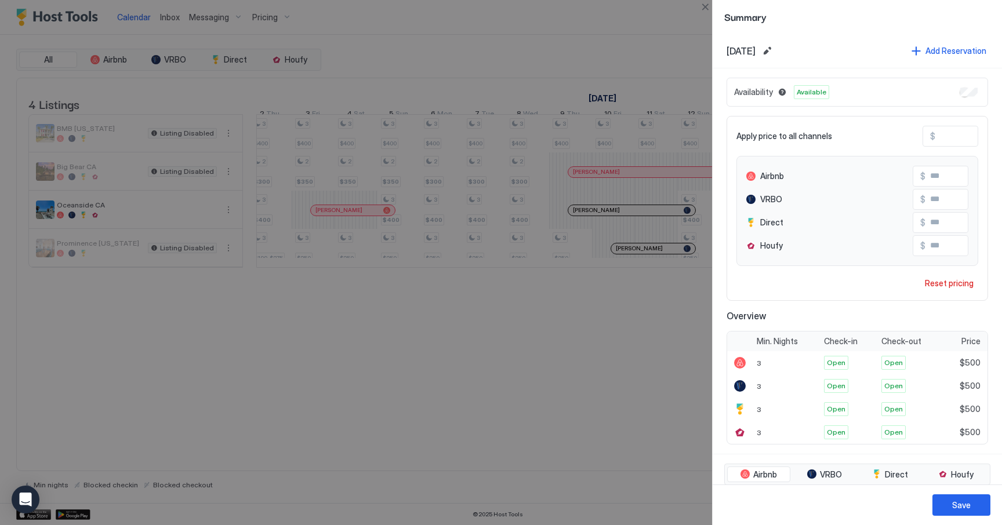
click at [616, 48] on div at bounding box center [501, 262] width 1002 height 525
click at [707, 6] on button "Close" at bounding box center [705, 7] width 14 height 14
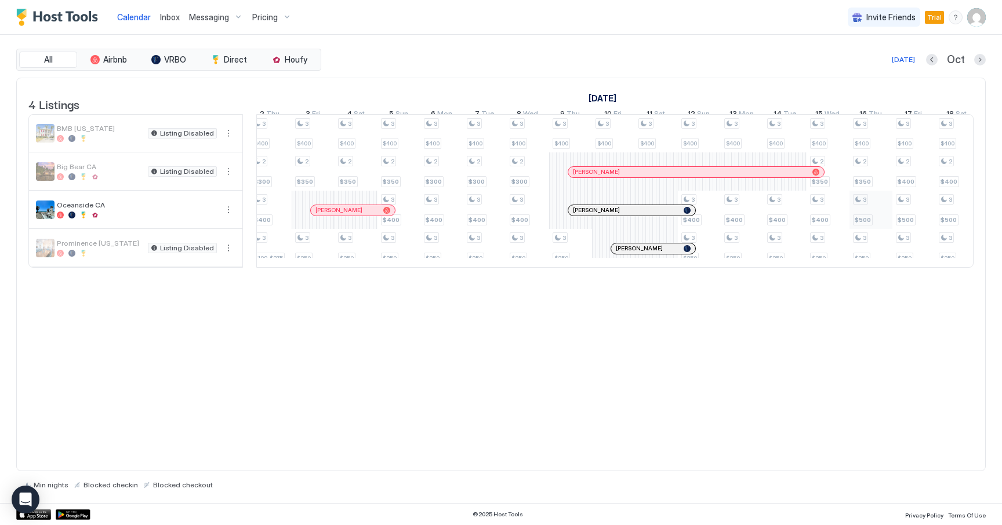
click at [868, 219] on div "3 $400 2 $500 3 $400 3 $199-$275 3 $400 3 $400 2 $300 3 $400 2 $300 3 $400 2 $3…" at bounding box center [227, 191] width 2446 height 153
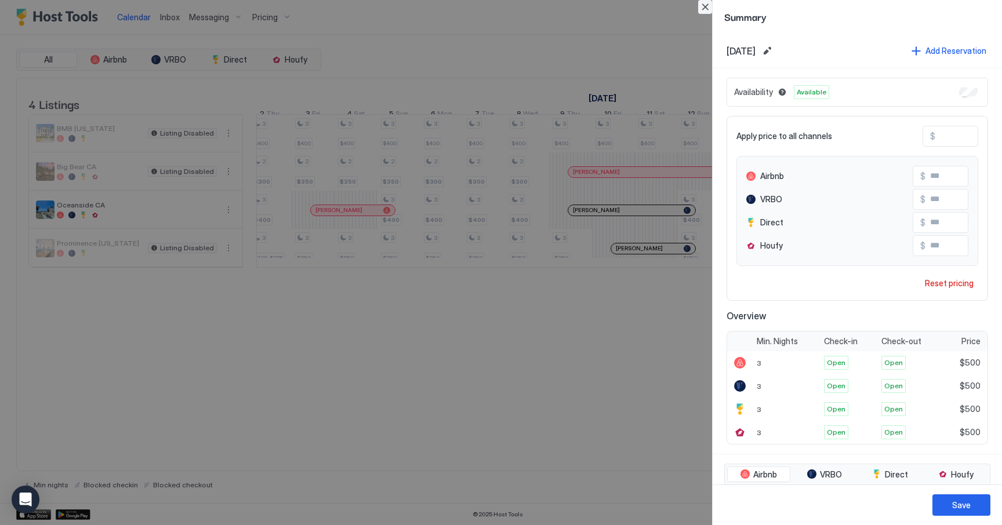
click at [701, 7] on button "Close" at bounding box center [705, 7] width 14 height 14
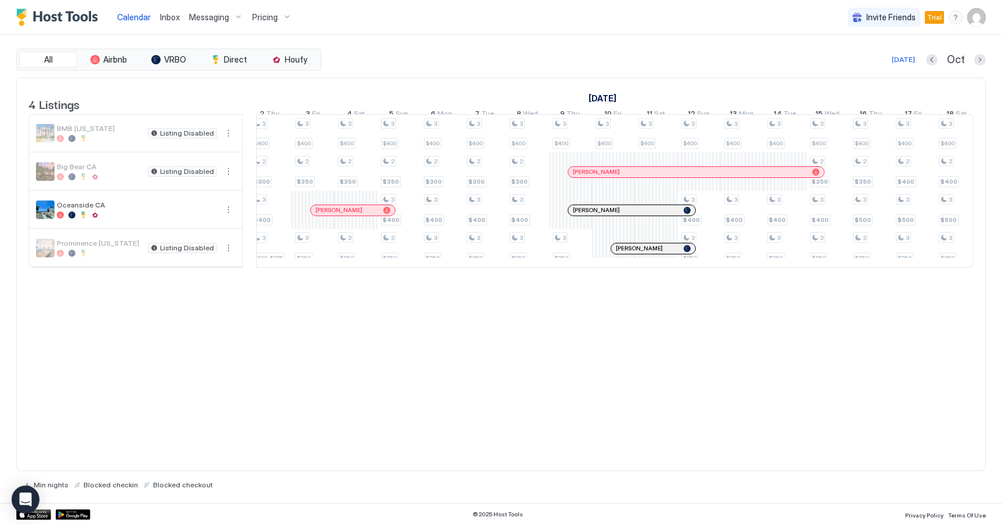
click at [269, 19] on span "Pricing" at bounding box center [265, 17] width 26 height 10
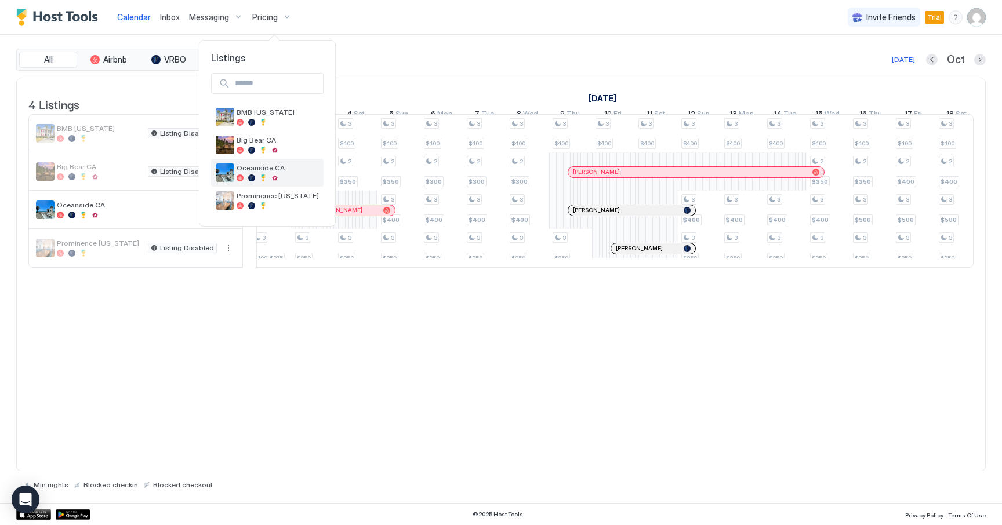
click at [265, 167] on span "Oceanside CA" at bounding box center [278, 168] width 82 height 9
